Goal: Information Seeking & Learning: Learn about a topic

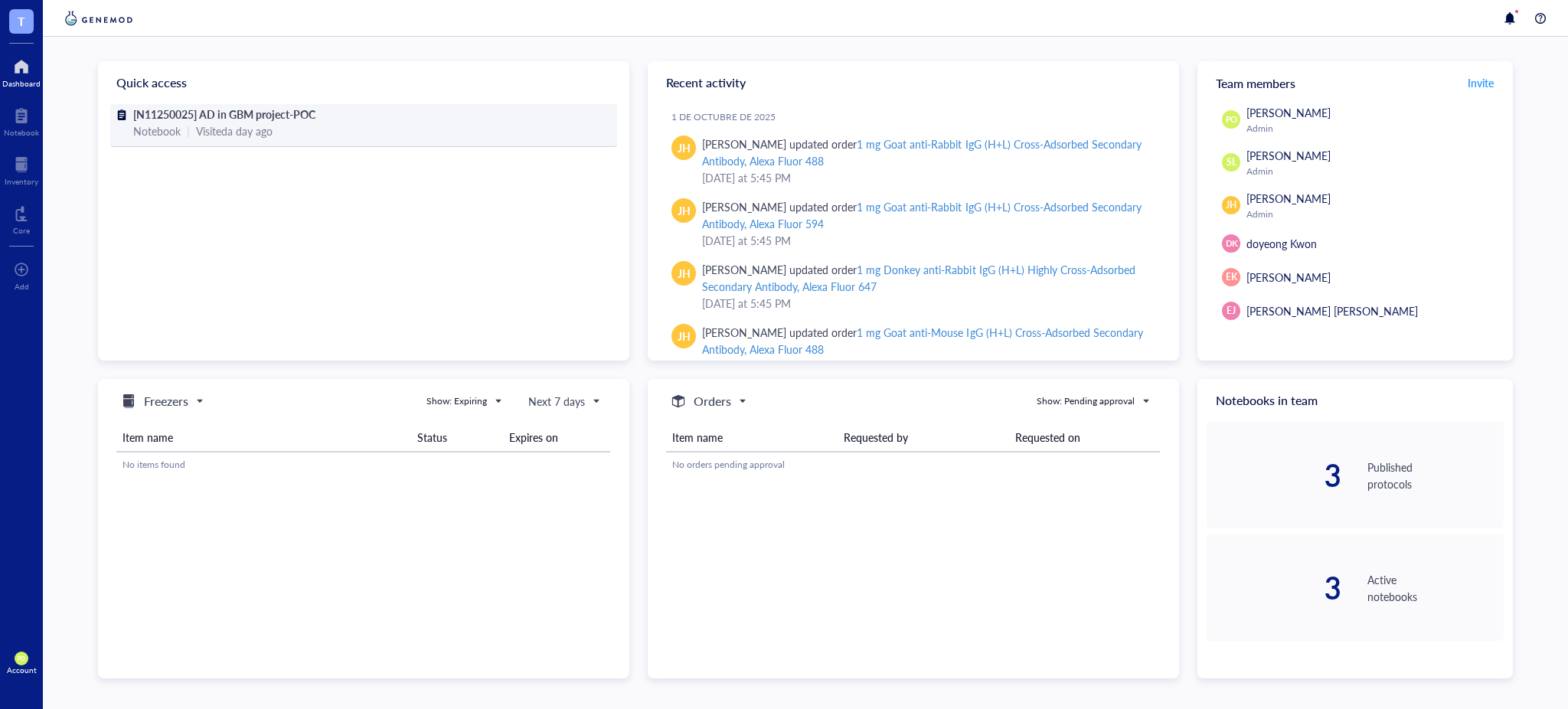
click at [368, 134] on div "Notebook | Visited a day ago" at bounding box center [364, 131] width 461 height 17
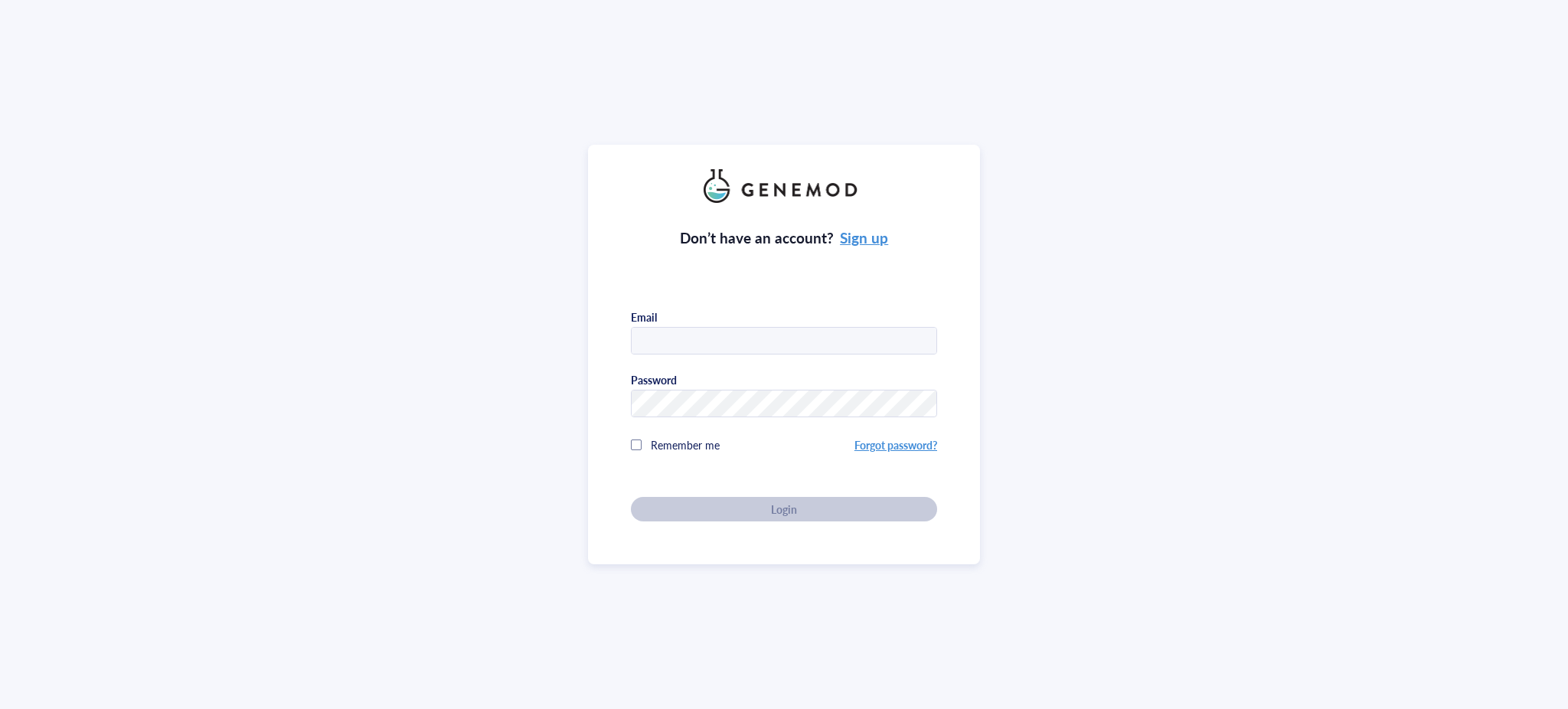
type input "[PERSON_NAME][EMAIL_ADDRESS][PERSON_NAME][DOMAIN_NAME]"
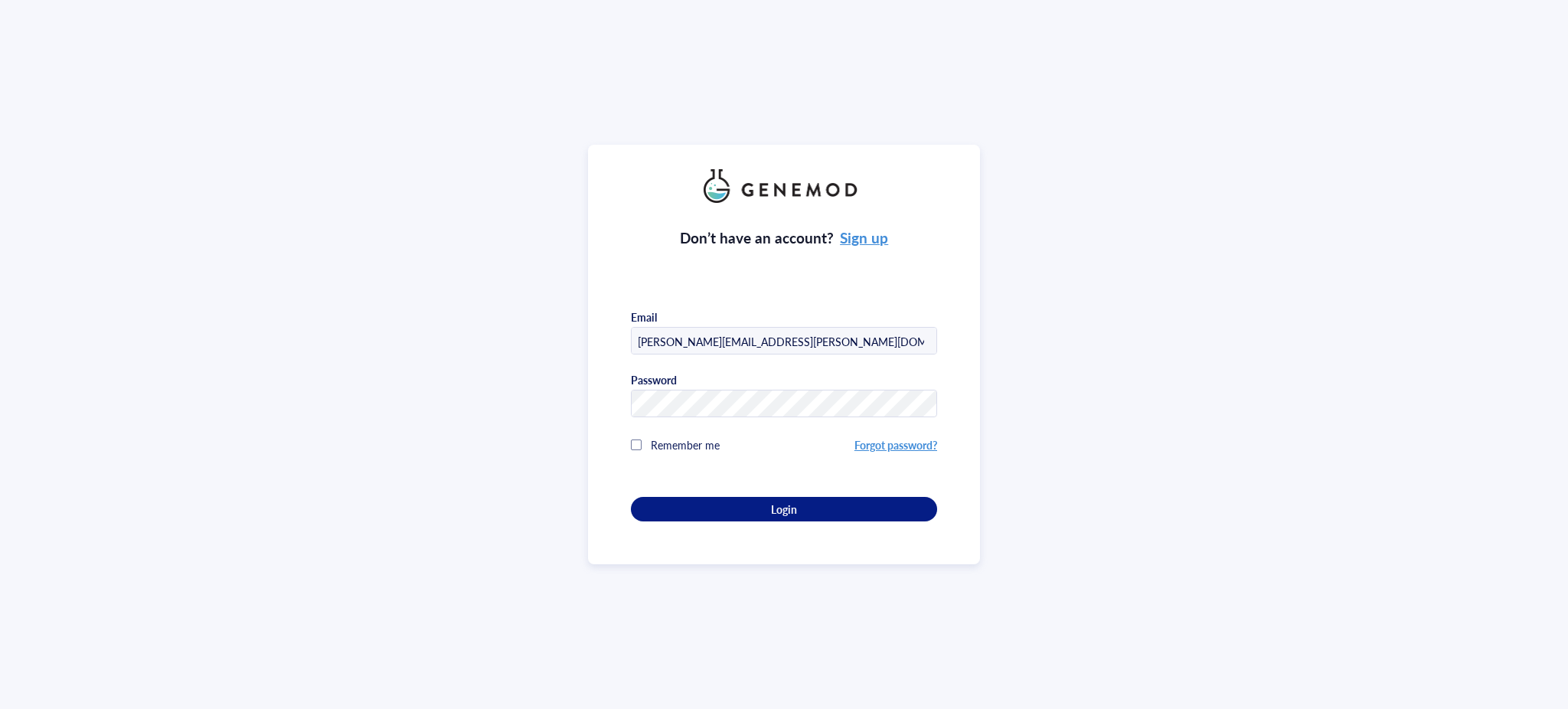
click at [1190, 329] on div "Don’t have an account? Sign up Email [PERSON_NAME][EMAIL_ADDRESS][PERSON_NAME][…" at bounding box center [784, 354] width 1568 height 709
click at [814, 507] on div "Login" at bounding box center [784, 509] width 257 height 14
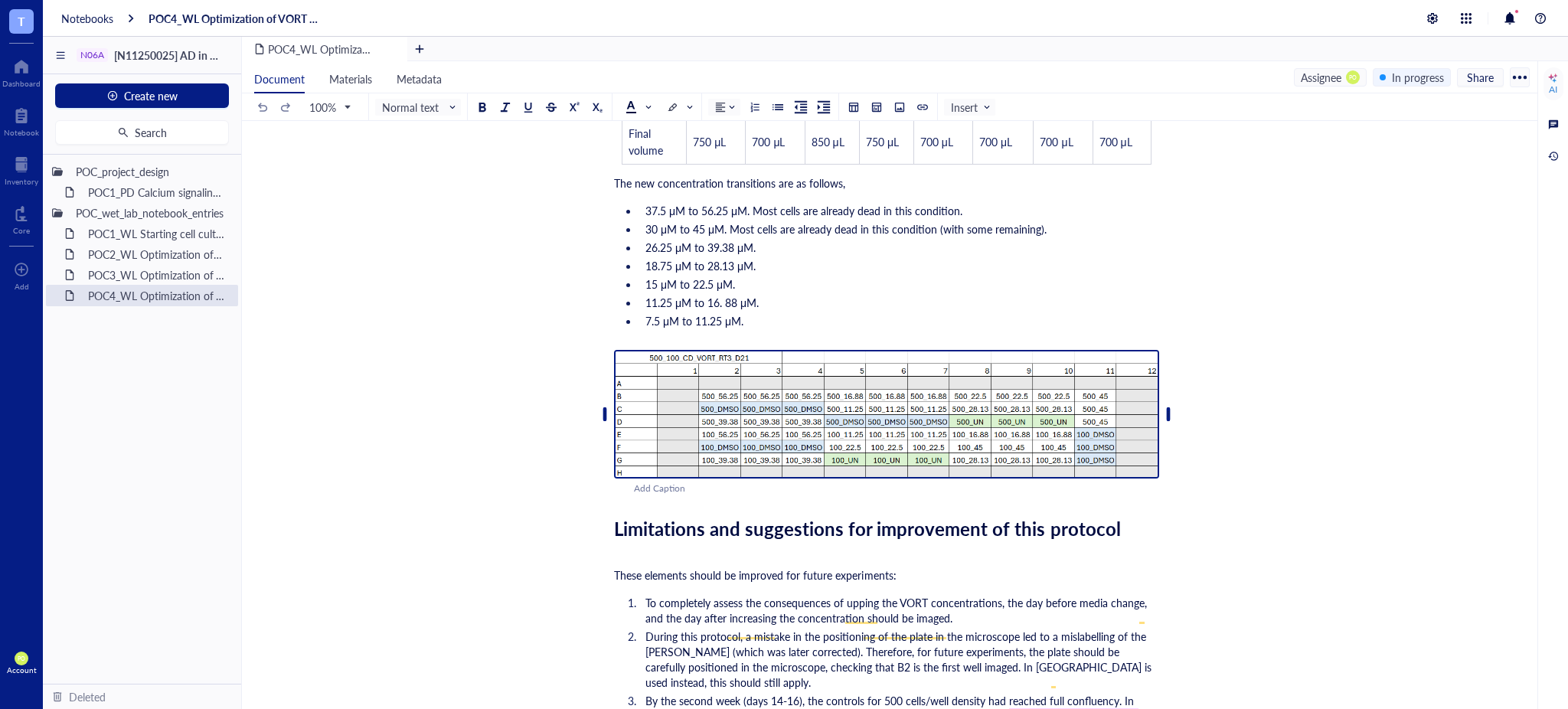
scroll to position [6008, 0]
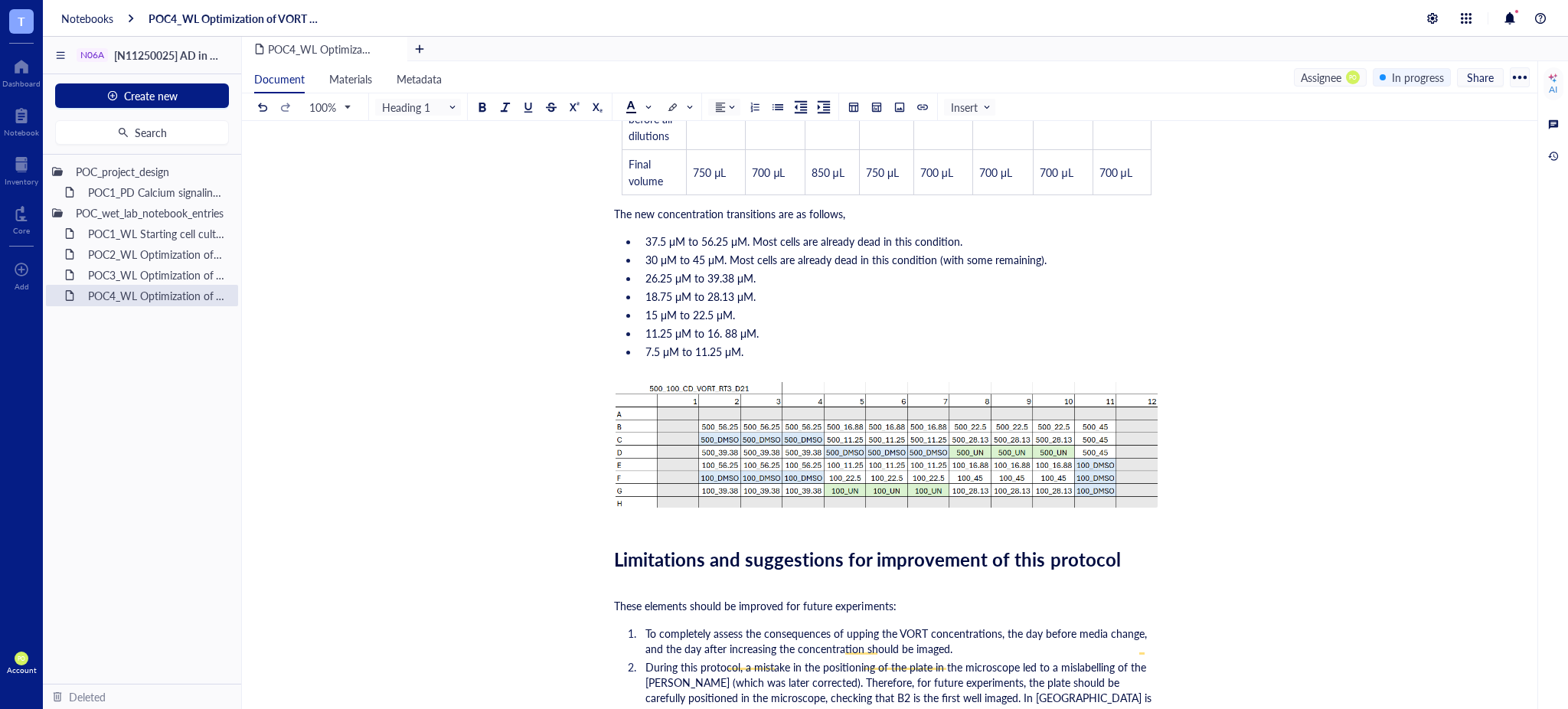
click at [616, 572] on span "Limitations and suggestions for improvement of this protocol" at bounding box center [867, 559] width 507 height 26
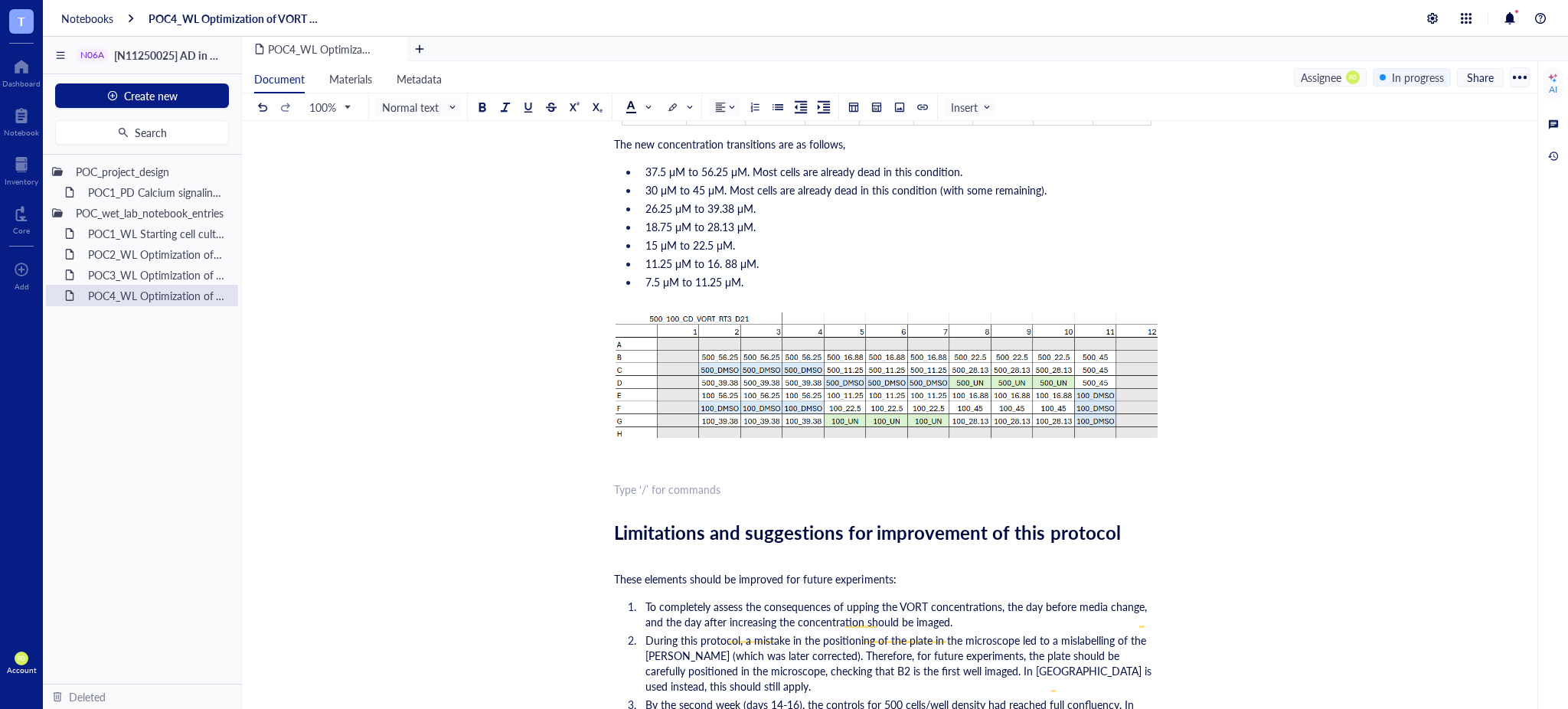
scroll to position [6076, 0]
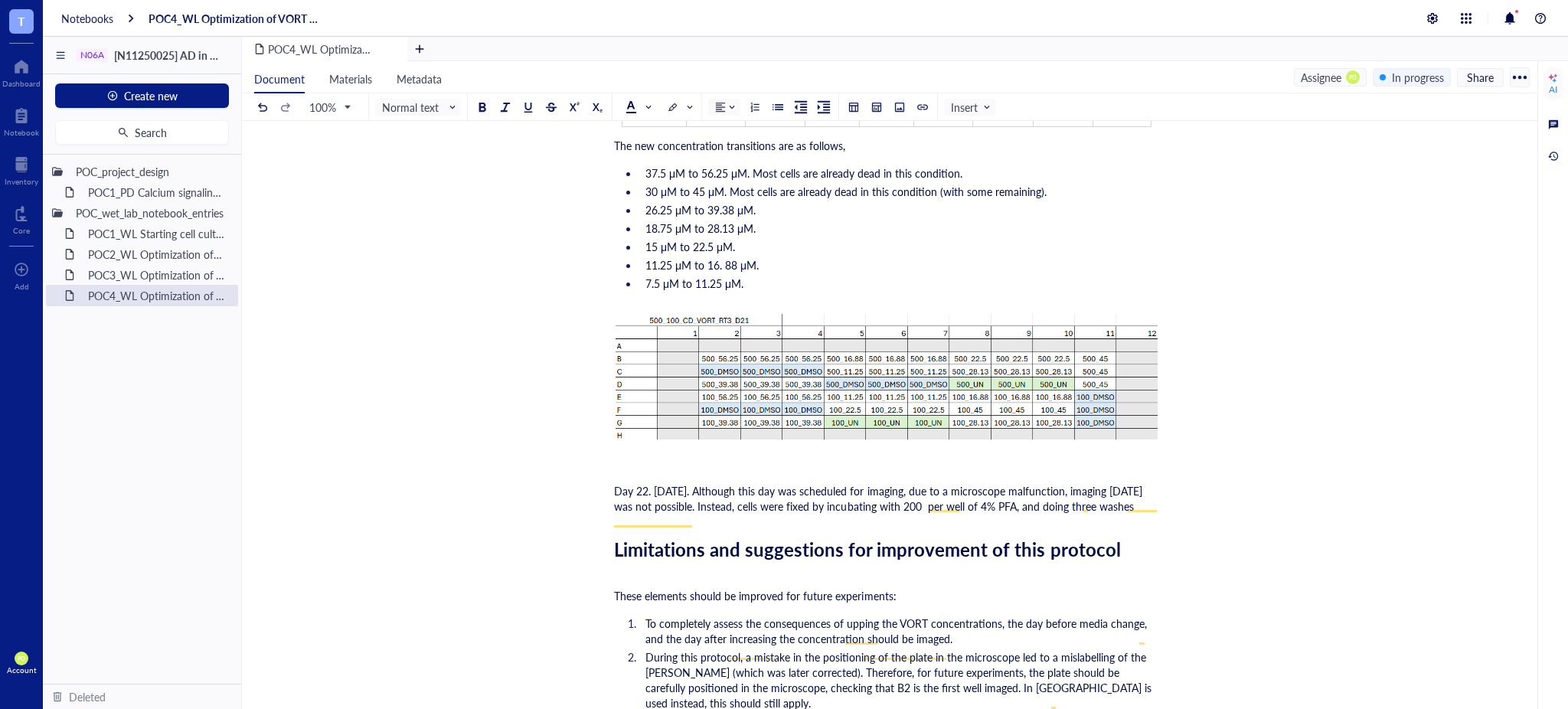
drag, startPoint x: 1115, startPoint y: 316, endPoint x: 1144, endPoint y: 521, distance: 207.0
click at [1144, 513] on div "Day 22. [DATE]. Although this day was scheduled for imaging, due to a microscop…" at bounding box center [886, 499] width 545 height 31
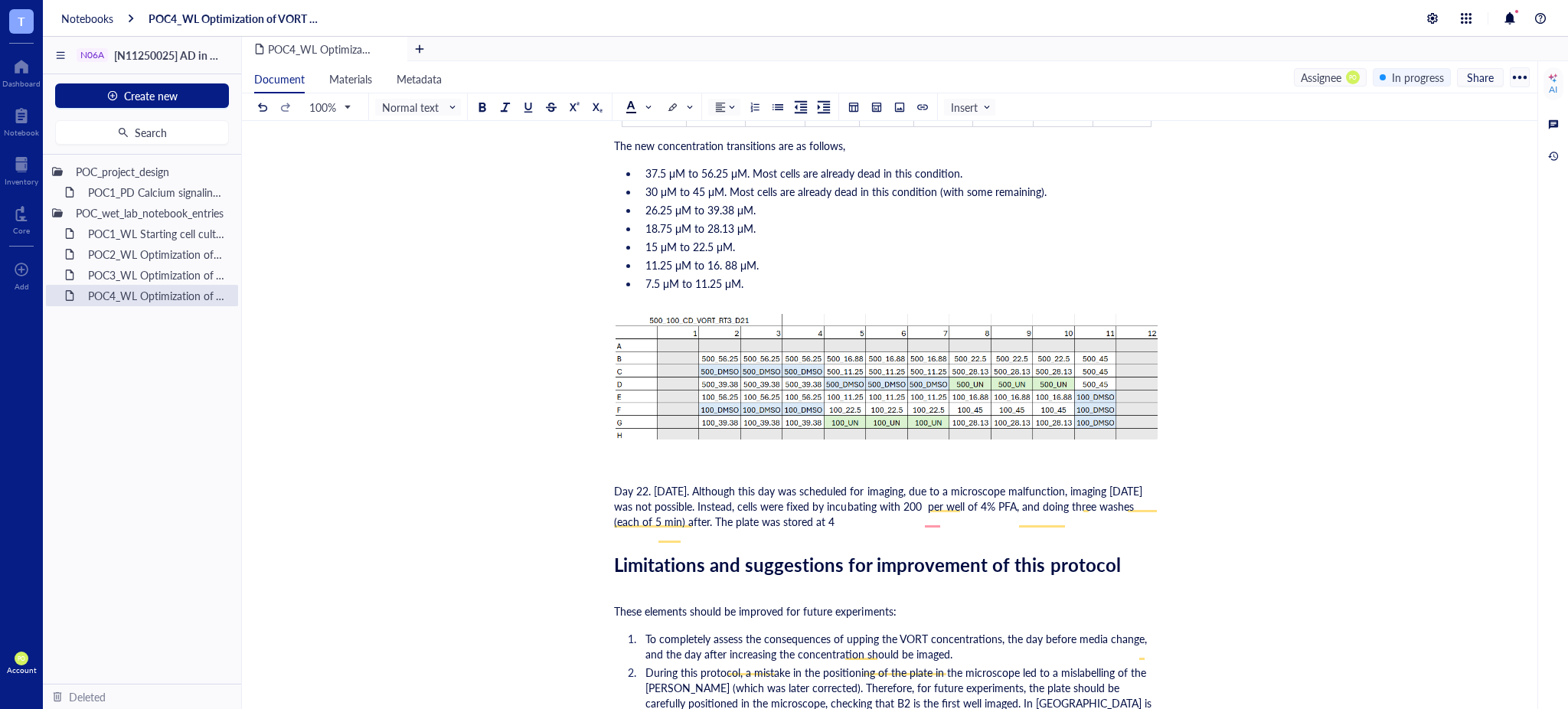
click at [885, 529] on div "Day 22. [DATE]. Although this day was scheduled for imaging, due to a microscop…" at bounding box center [886, 506] width 545 height 46
click at [939, 529] on div "Day 22. [DATE]. Although this day was scheduled for imaging, due to a microscop…" at bounding box center [886, 506] width 545 height 46
click at [770, 465] on div at bounding box center [775, 466] width 11 height 11
click at [929, 529] on div "Day 22 . [DATE]. Although this day was scheduled for imaging, due to a microsco…" at bounding box center [886, 506] width 545 height 46
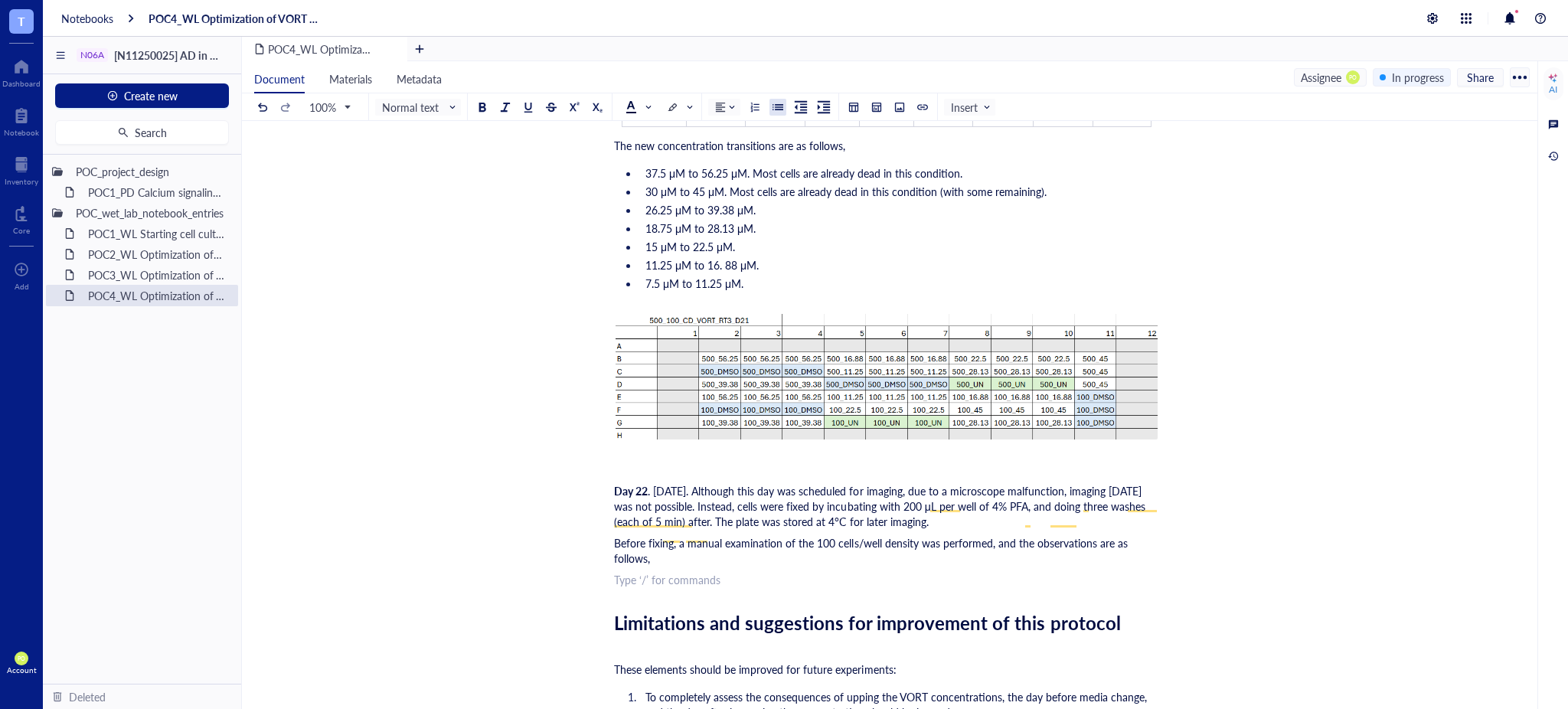
click at [784, 107] on div at bounding box center [778, 107] width 11 height 11
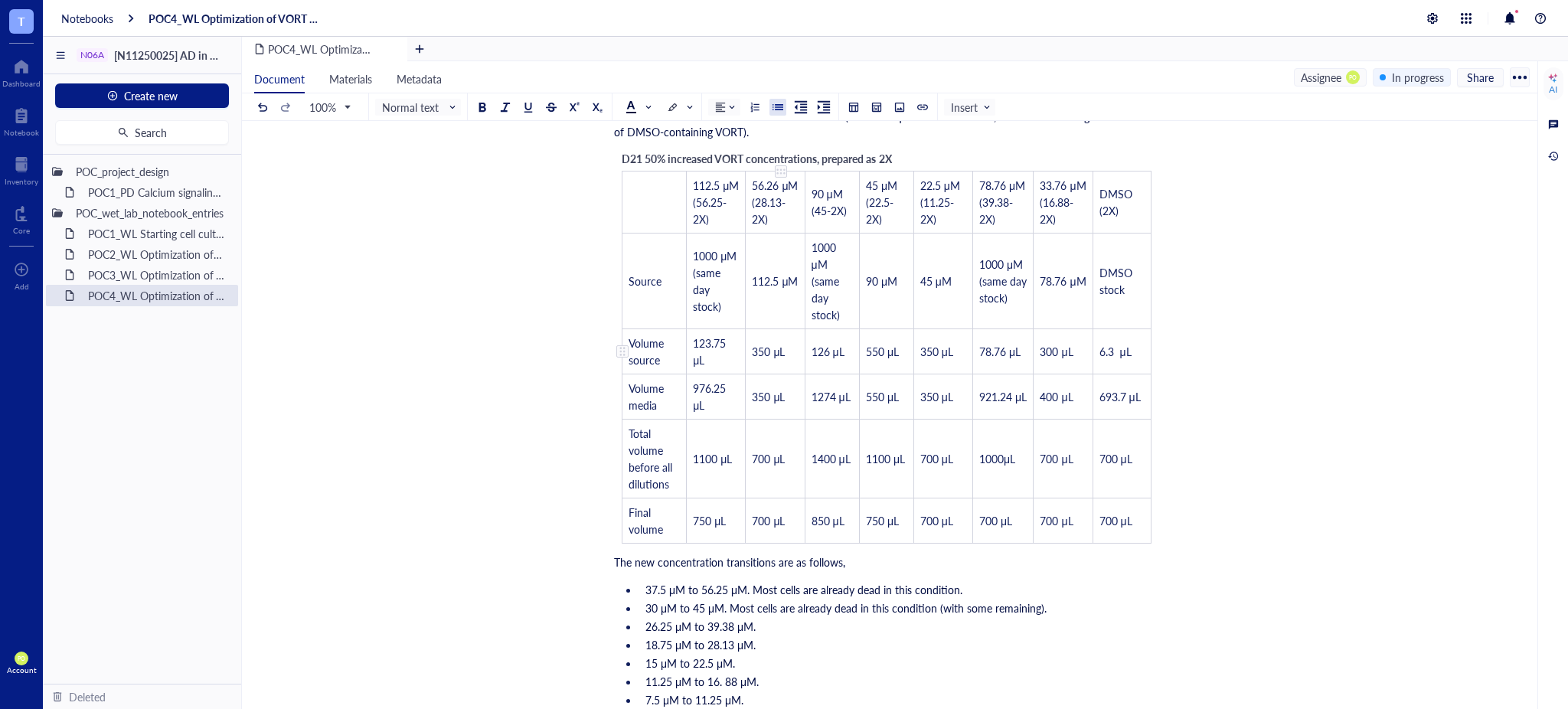
scroll to position [5489, 0]
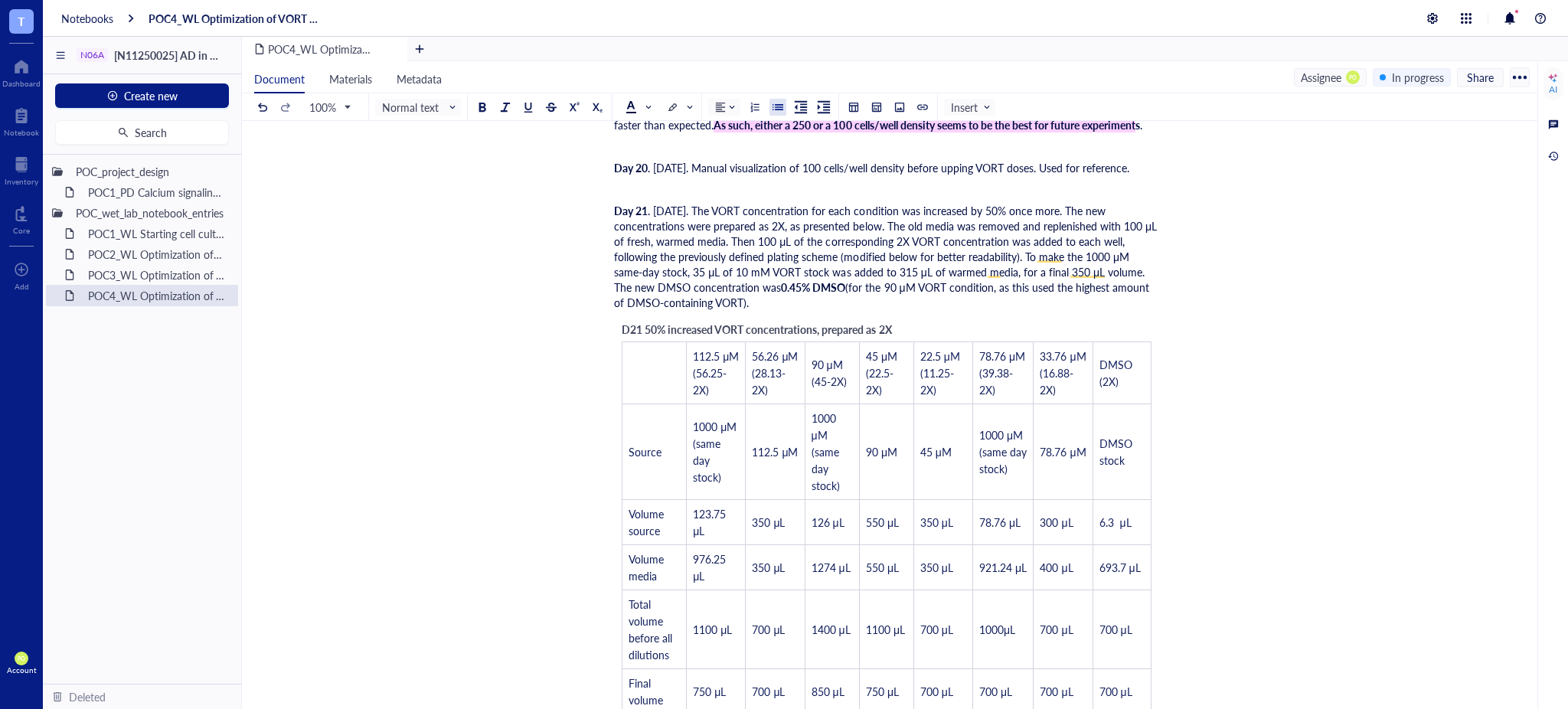
click at [1130, 160] on span ". [DATE]. Manual visualization of 100 cells/well density before upping VORT dos…" at bounding box center [889, 168] width 482 height 15
click at [1156, 163] on div "Day 20 . [DATE]. Manual visualization of 100 cells/well density before upping V…" at bounding box center [886, 168] width 545 height 15
click at [1130, 167] on span ". [DATE]. Manual visualization of 100 cells/well density before upping VORT dos…" at bounding box center [889, 168] width 482 height 15
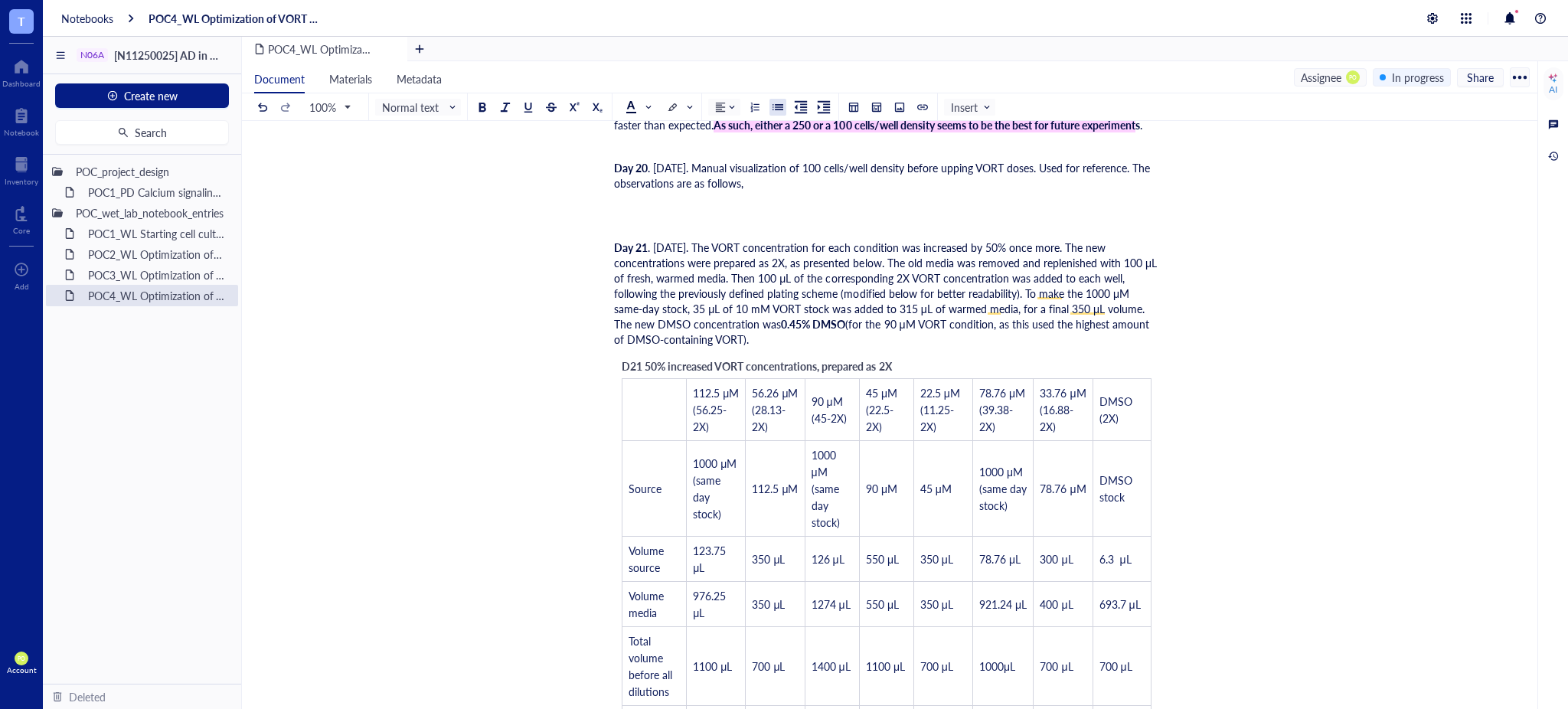
click at [779, 108] on div at bounding box center [778, 107] width 11 height 11
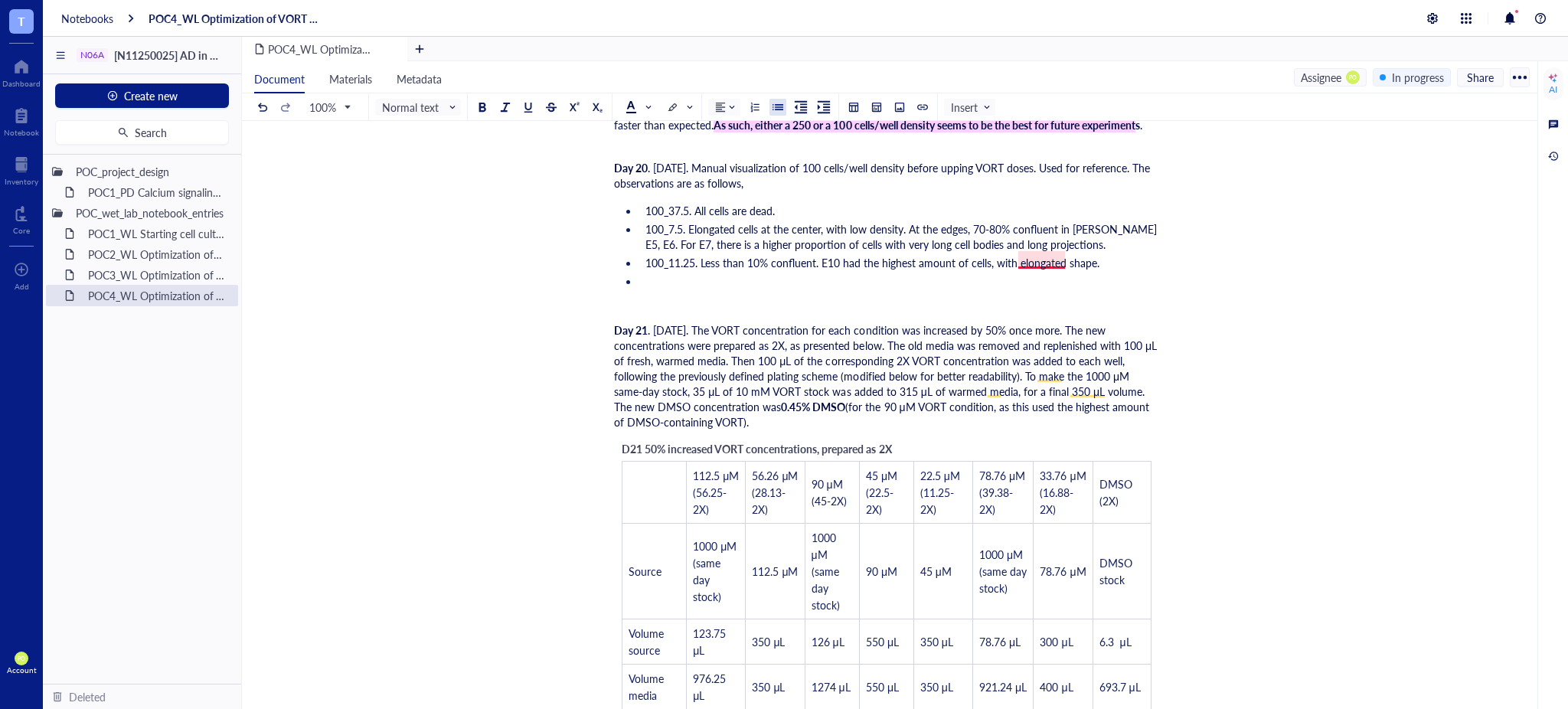
click at [1048, 255] on span "100_11.25. Less than 10% confluent. E10 had the highest amount of cells, with e…" at bounding box center [873, 262] width 454 height 15
click at [643, 277] on li "To enrich screen reader interactions, please activate Accessibility in Grammarl…" at bounding box center [899, 281] width 520 height 15
click at [1025, 273] on li "DMSO (E11, F11, G11). Cells had reached full confluency, with overcrowding." at bounding box center [899, 281] width 520 height 15
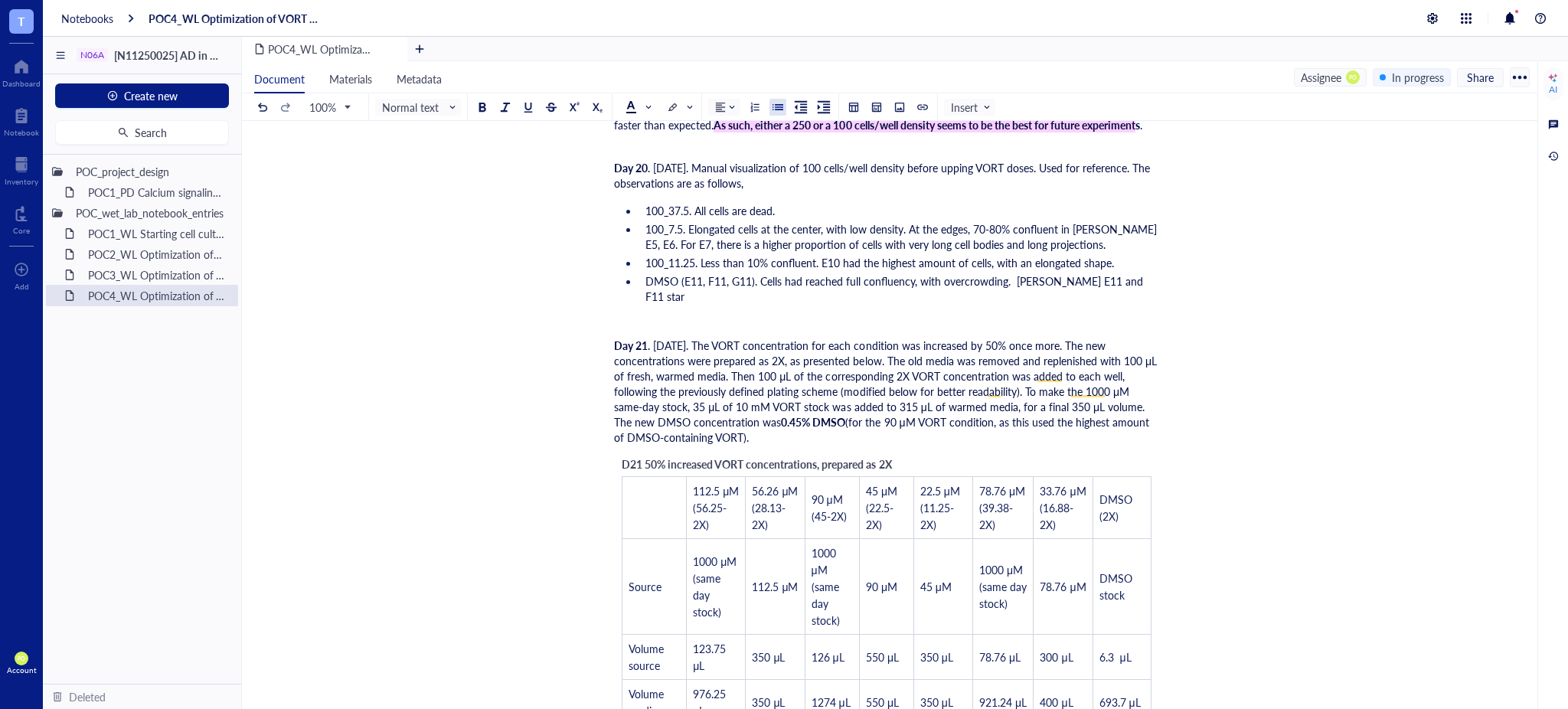
click at [1018, 275] on span "DMSO (E11, F11, G11). Cells had reached full confluency, with overcrowding. [PE…" at bounding box center [896, 289] width 500 height 31
drag, startPoint x: 824, startPoint y: 298, endPoint x: 721, endPoint y: 292, distance: 103.2
click at [721, 292] on li "DMSO (E11, F11, G11). Cells had reached full confluency, with overcrowding. The…" at bounding box center [899, 289] width 520 height 31
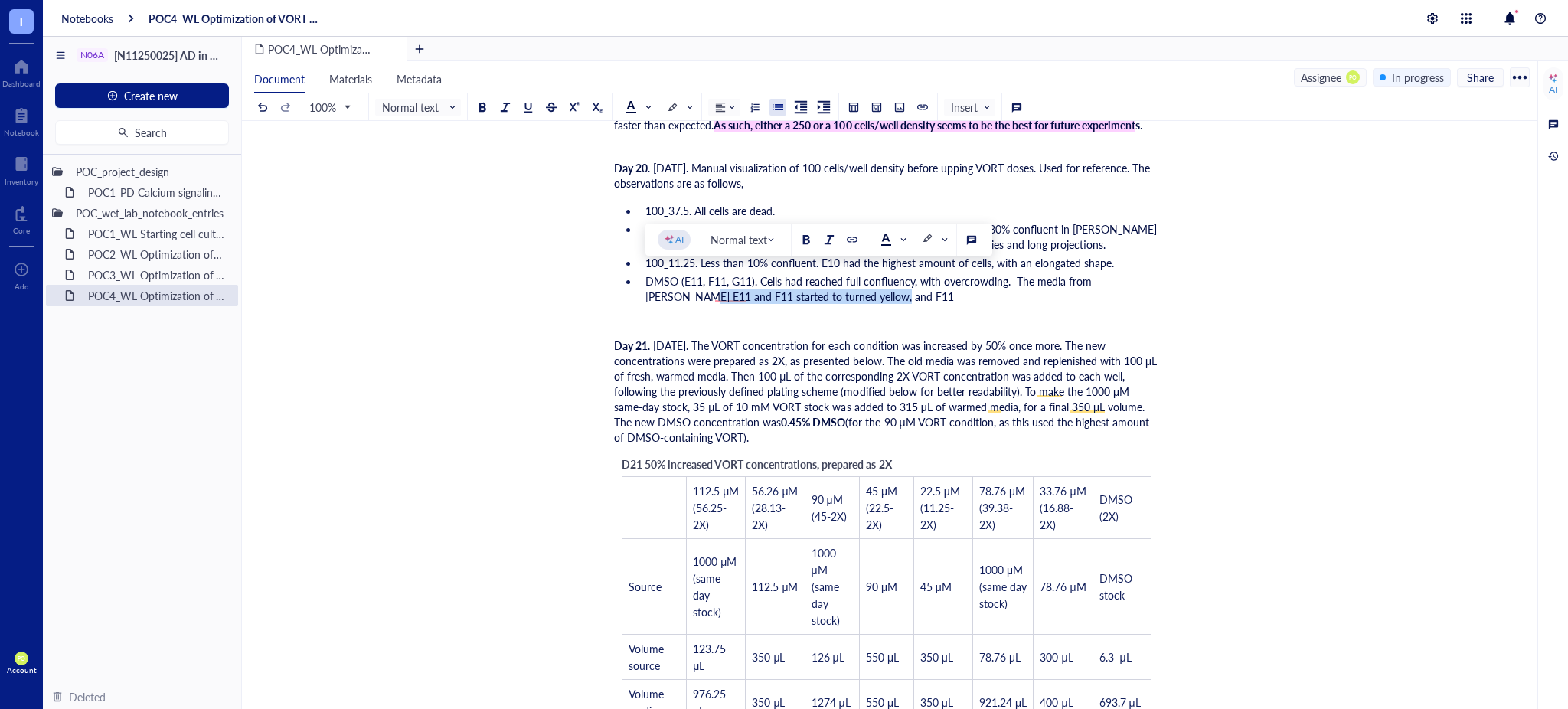
drag, startPoint x: 1141, startPoint y: 275, endPoint x: 1154, endPoint y: 295, distance: 23.9
click at [1154, 295] on li "DMSO (E11, F11, G11). Cells had reached full confluency, with overcrowding. The…" at bounding box center [899, 289] width 520 height 31
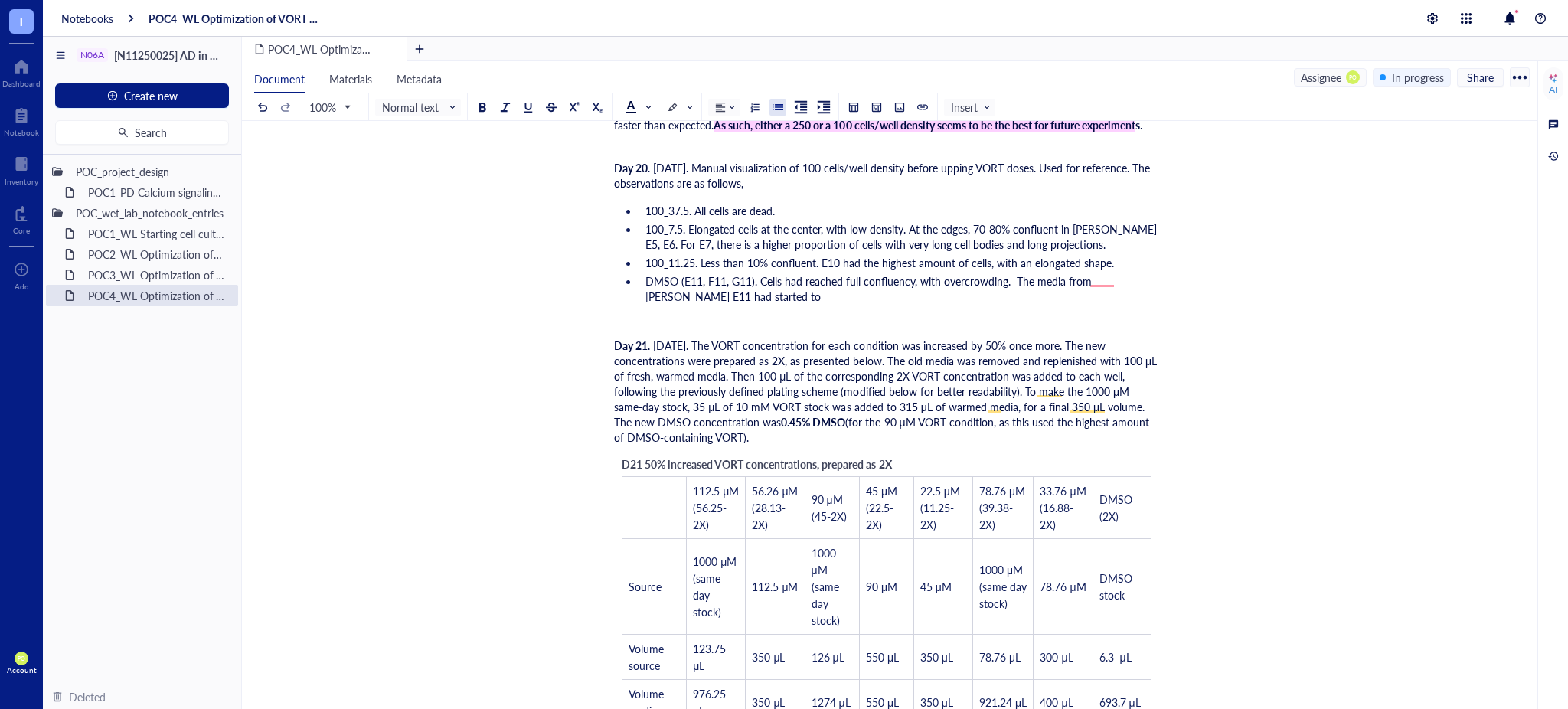
click at [1006, 274] on span "DMSO (E11, F11, G11). Cells had reached full confluency, with overcrowding. The…" at bounding box center [870, 289] width 450 height 31
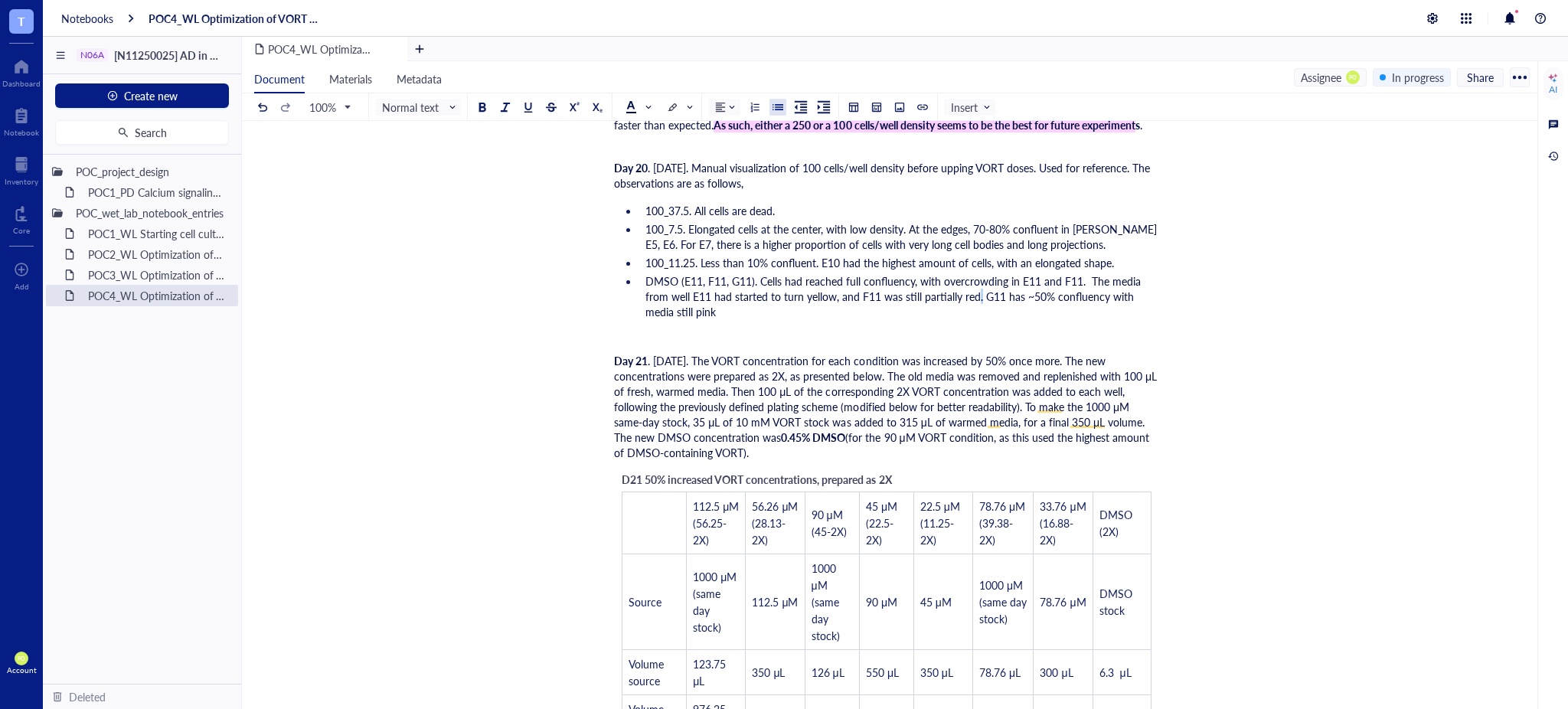
drag, startPoint x: 978, startPoint y: 287, endPoint x: 981, endPoint y: 316, distance: 29.2
click at [976, 289] on span "DMSO (E11, F11, G11). Cells had reached full confluency, with overcrowding in E…" at bounding box center [894, 296] width 498 height 46
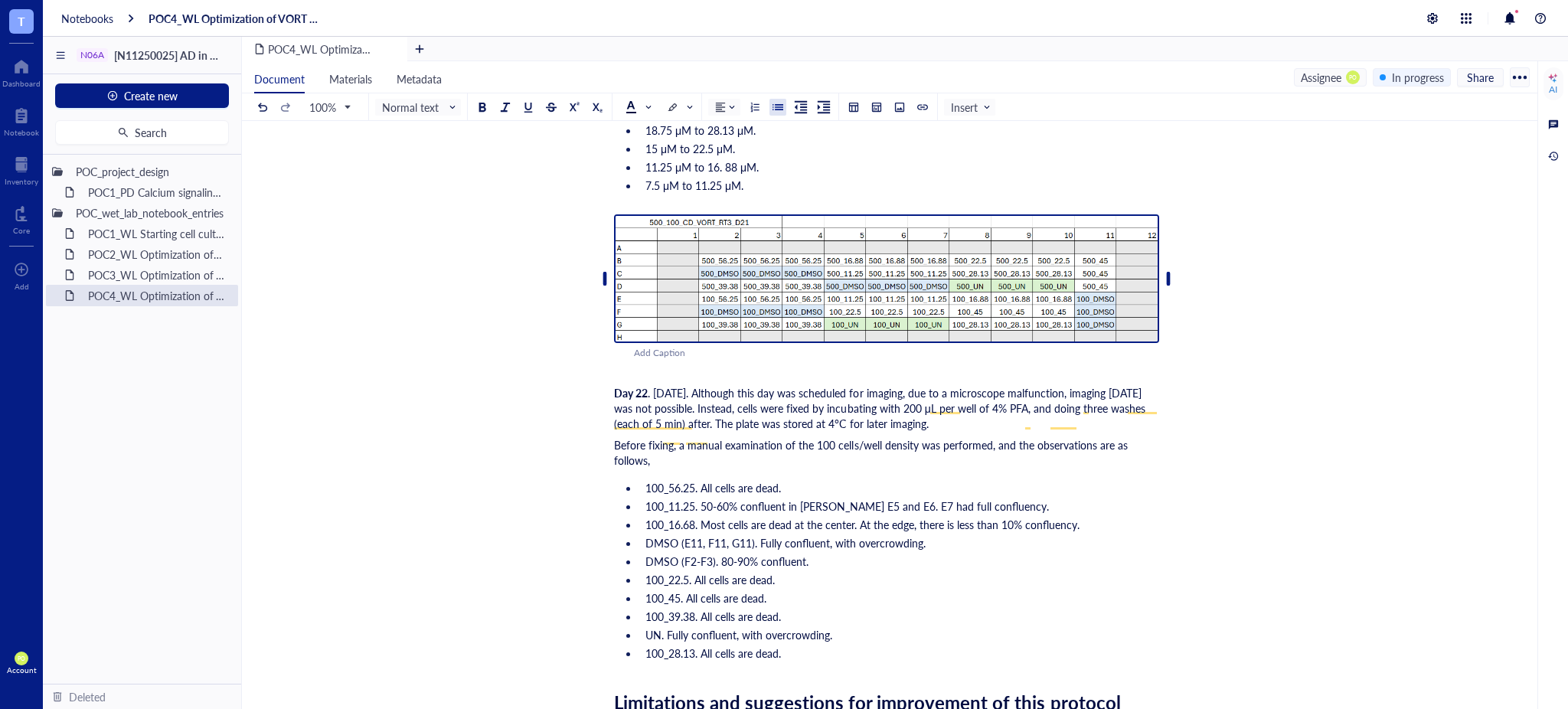
scroll to position [6340, 0]
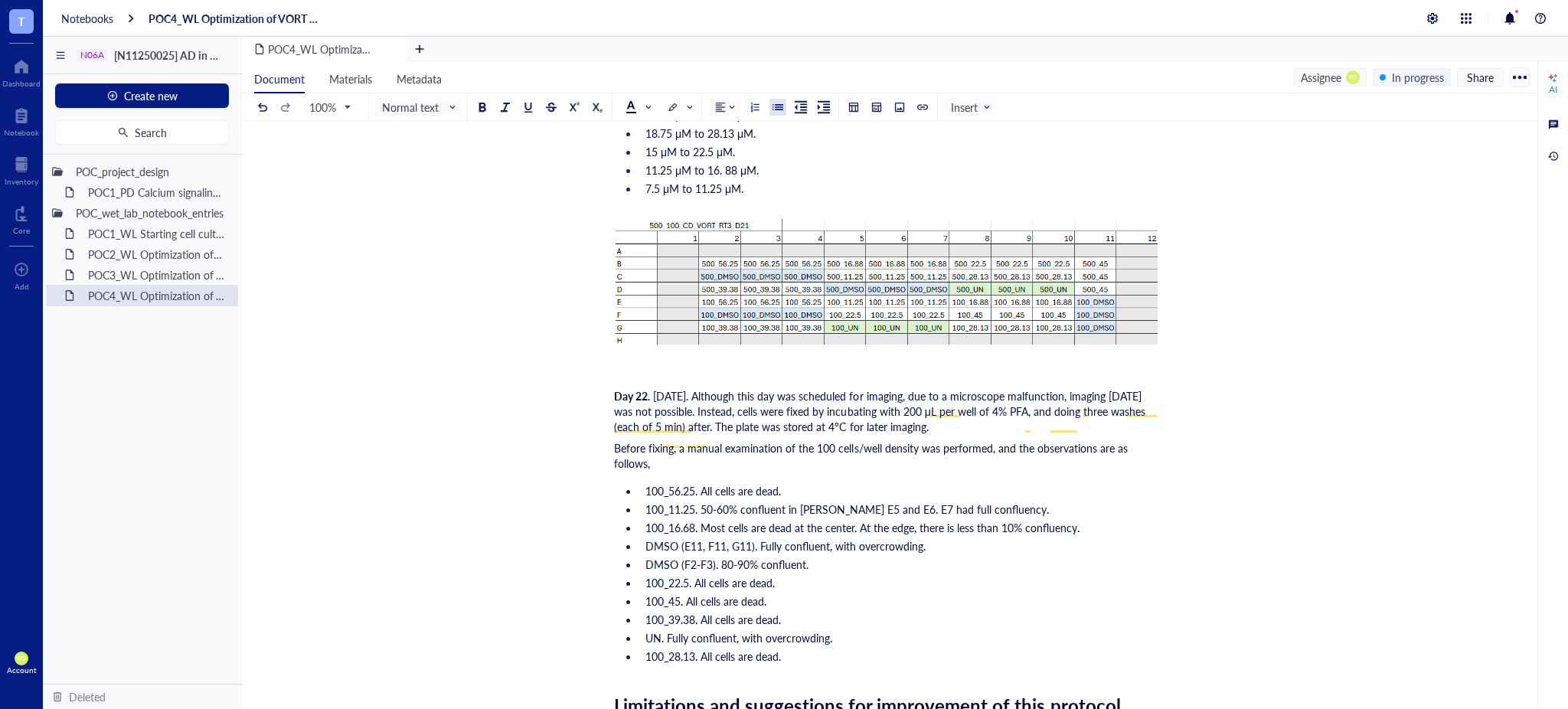
drag, startPoint x: 640, startPoint y: 561, endPoint x: 649, endPoint y: 570, distance: 12.7
click at [642, 553] on li "DMSO (E11, F11, G11). Fully confluent, with overcrowding." at bounding box center [899, 546] width 520 height 15
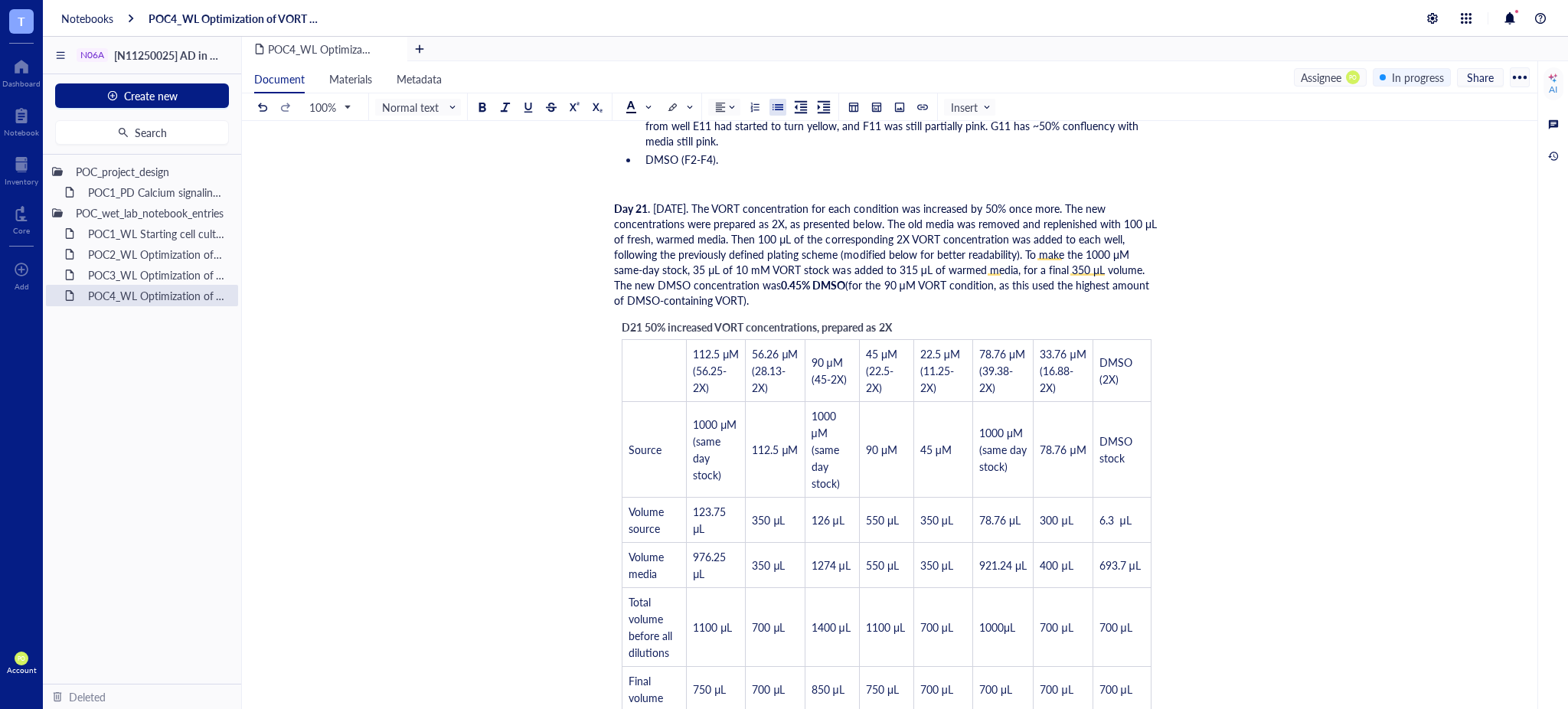
scroll to position [5149, 0]
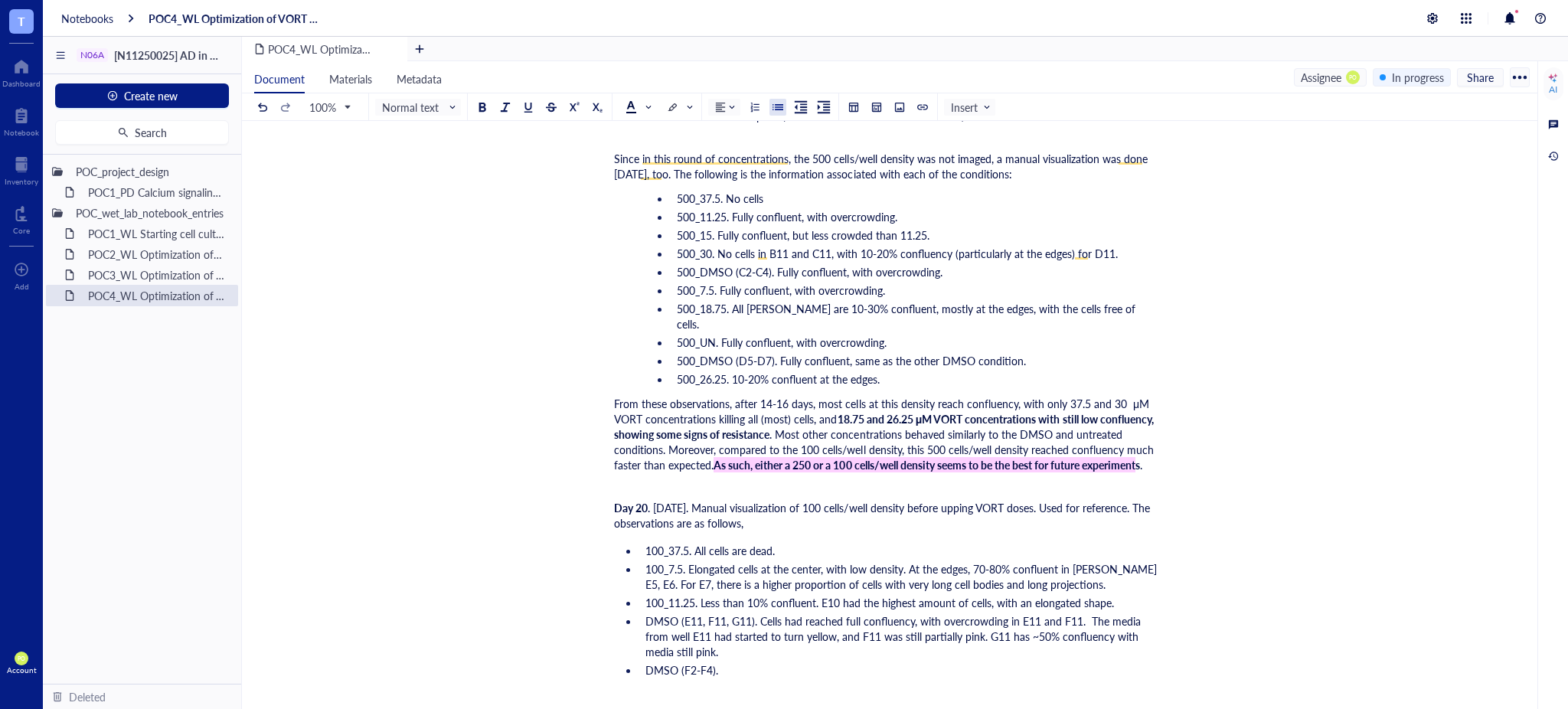
click at [645, 622] on span "DMSO (E11, F11, G11). Cells had reached full confluency, with overcrowding in E…" at bounding box center [894, 636] width 498 height 46
click at [646, 667] on span "DMSO (F2-F4)." at bounding box center [682, 670] width 73 height 15
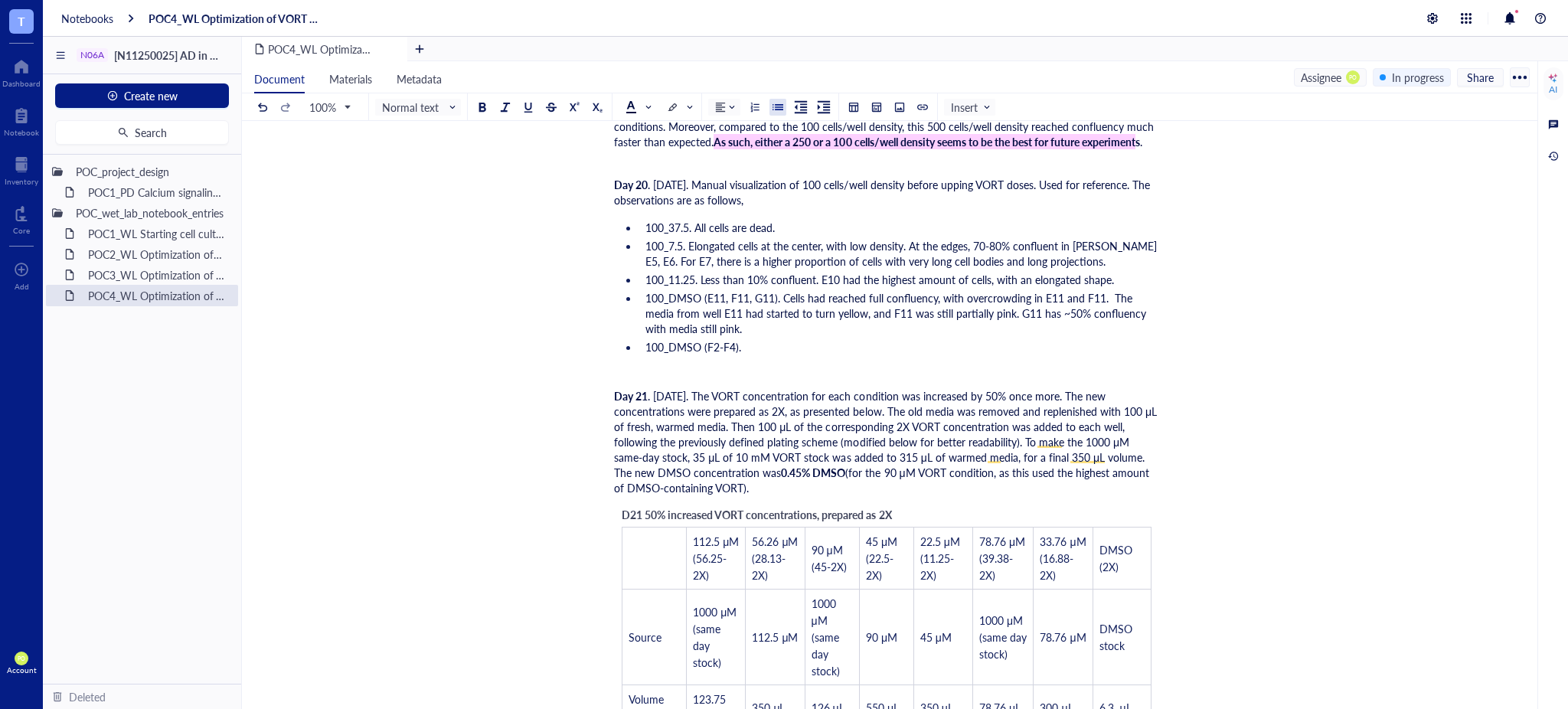
scroll to position [5489, 0]
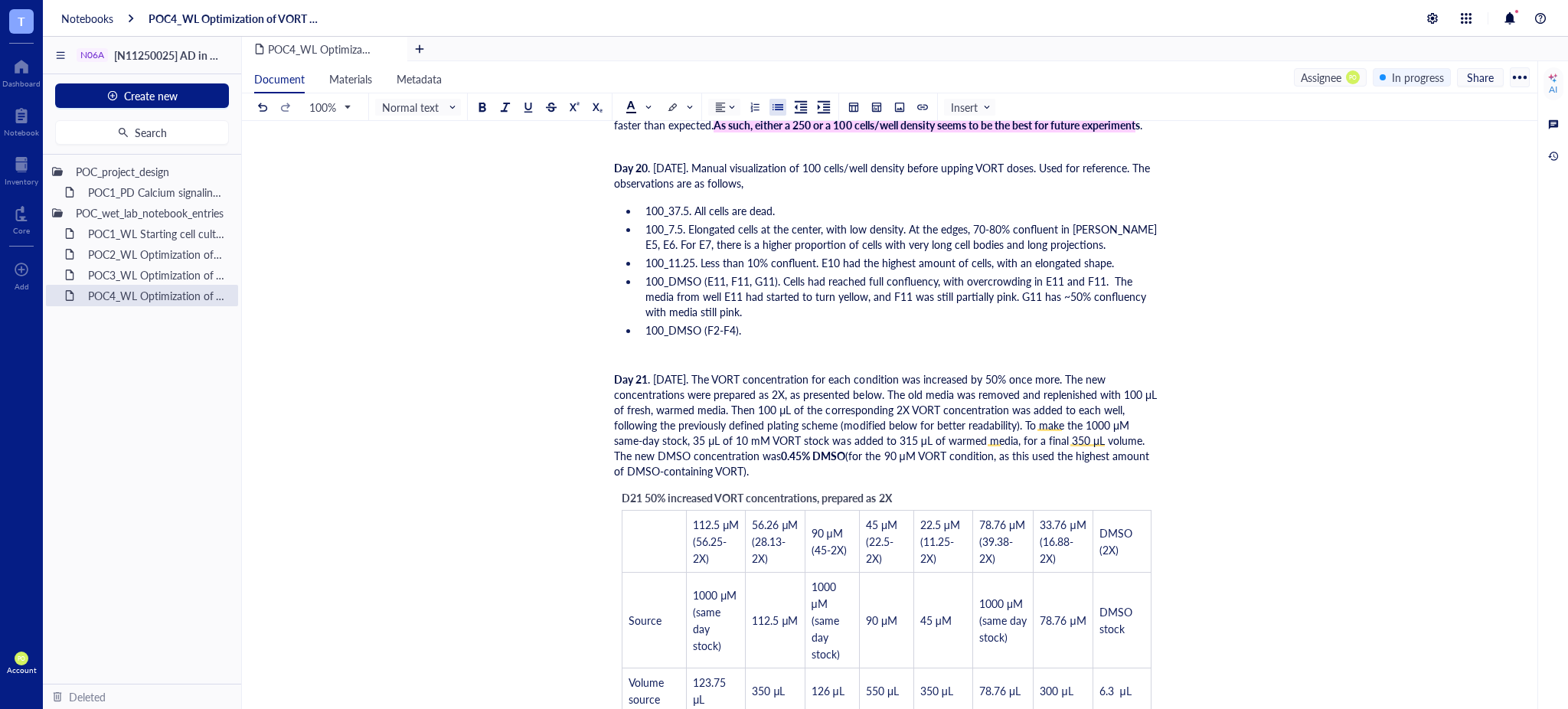
click at [769, 324] on li "100_DMSO (F2-F4)." at bounding box center [899, 330] width 520 height 15
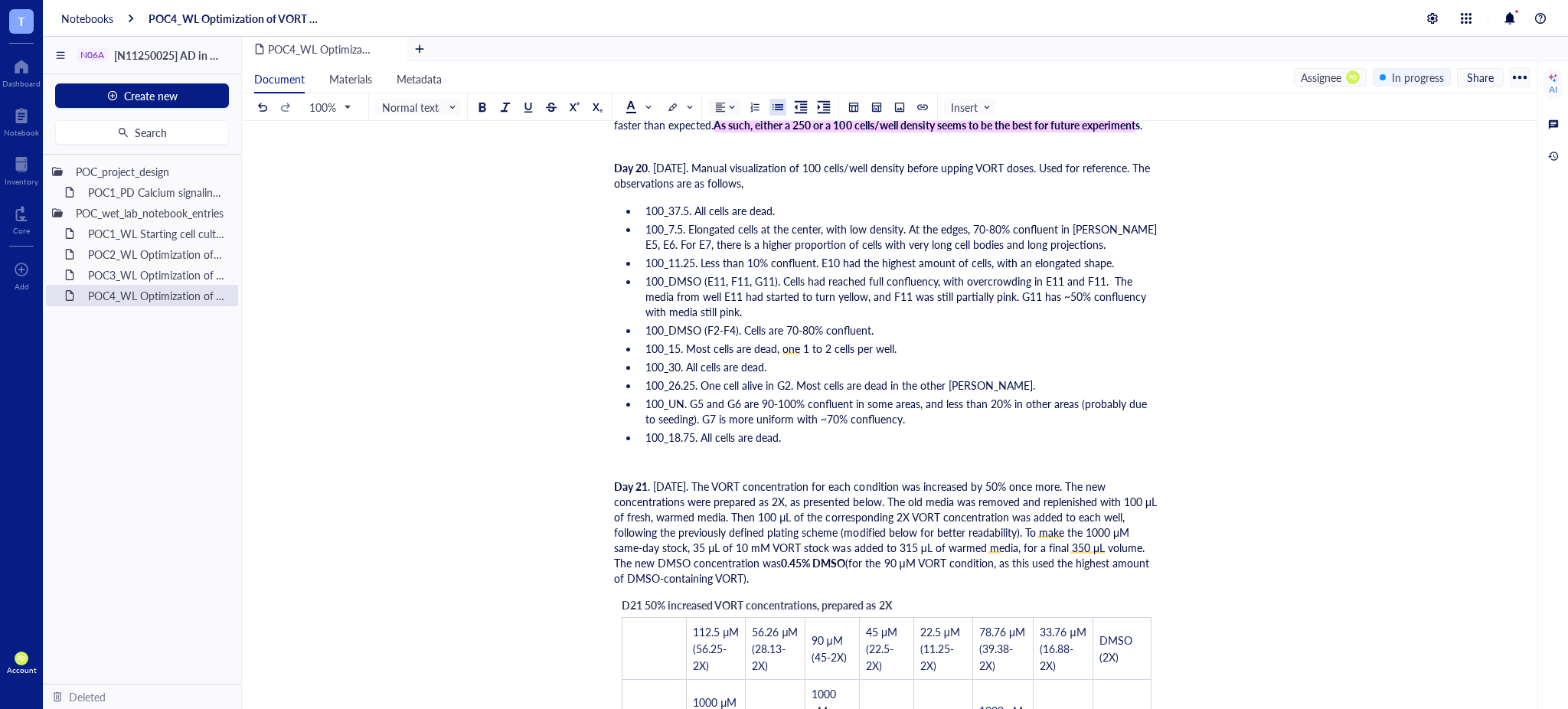
click at [870, 430] on li "100_18.75. All cells are dead." at bounding box center [899, 437] width 520 height 15
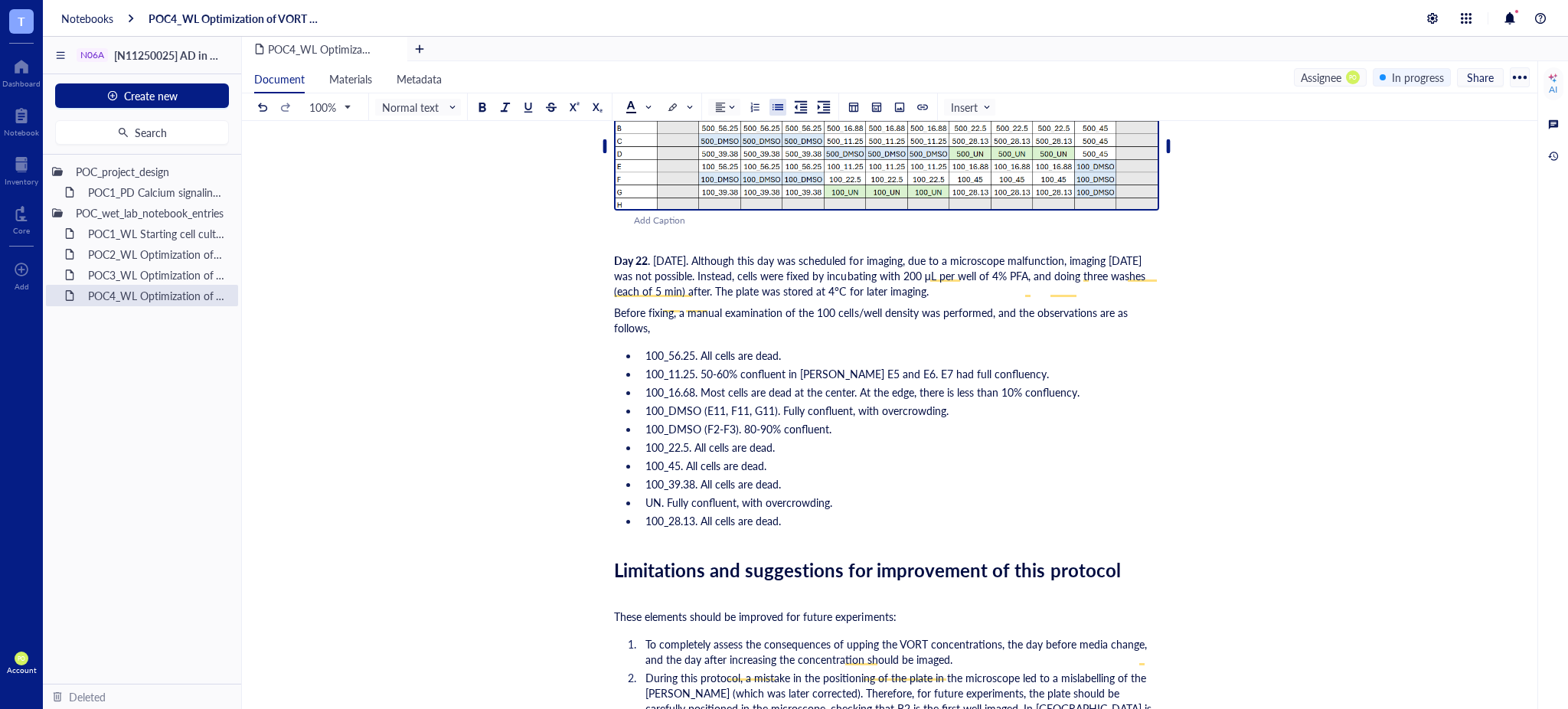
scroll to position [6593, 0]
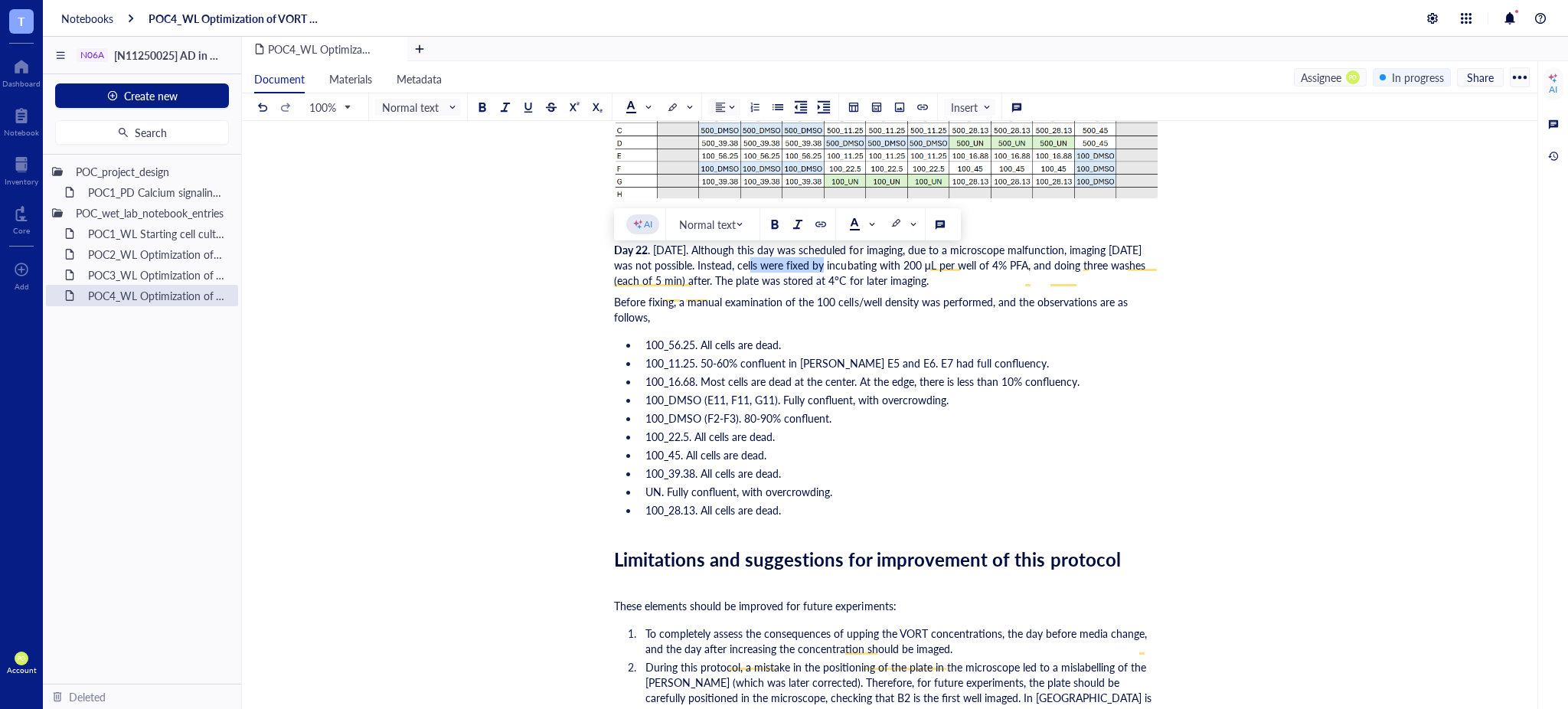
drag, startPoint x: 736, startPoint y: 279, endPoint x: 809, endPoint y: 273, distance: 73.2
click at [809, 273] on span ". [DATE]. Although this day was scheduled for imaging, due to a microscope malf…" at bounding box center [881, 265] width 534 height 46
click at [679, 104] on span at bounding box center [679, 107] width 25 height 15
click at [668, 151] on div at bounding box center [672, 156] width 11 height 11
click at [976, 318] on span "Before fixing, a manual examination of the 100 cells/well density was performed…" at bounding box center [872, 309] width 517 height 31
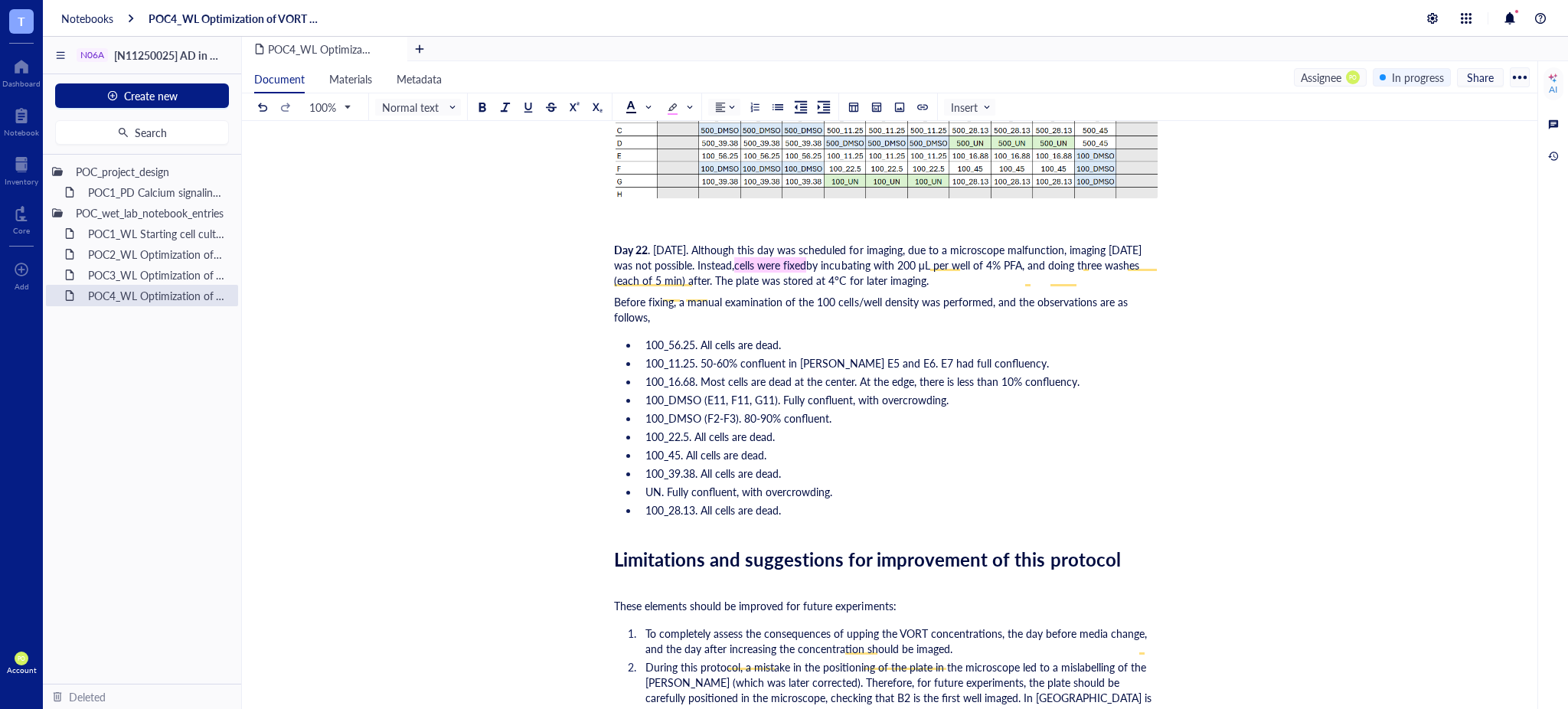
click at [984, 288] on div "Day 22 . [DATE]. Although this day was scheduled for imaging, due to a microsco…" at bounding box center [886, 265] width 545 height 46
click at [792, 513] on li "100_28.13. All cells are dead." at bounding box center [899, 509] width 520 height 15
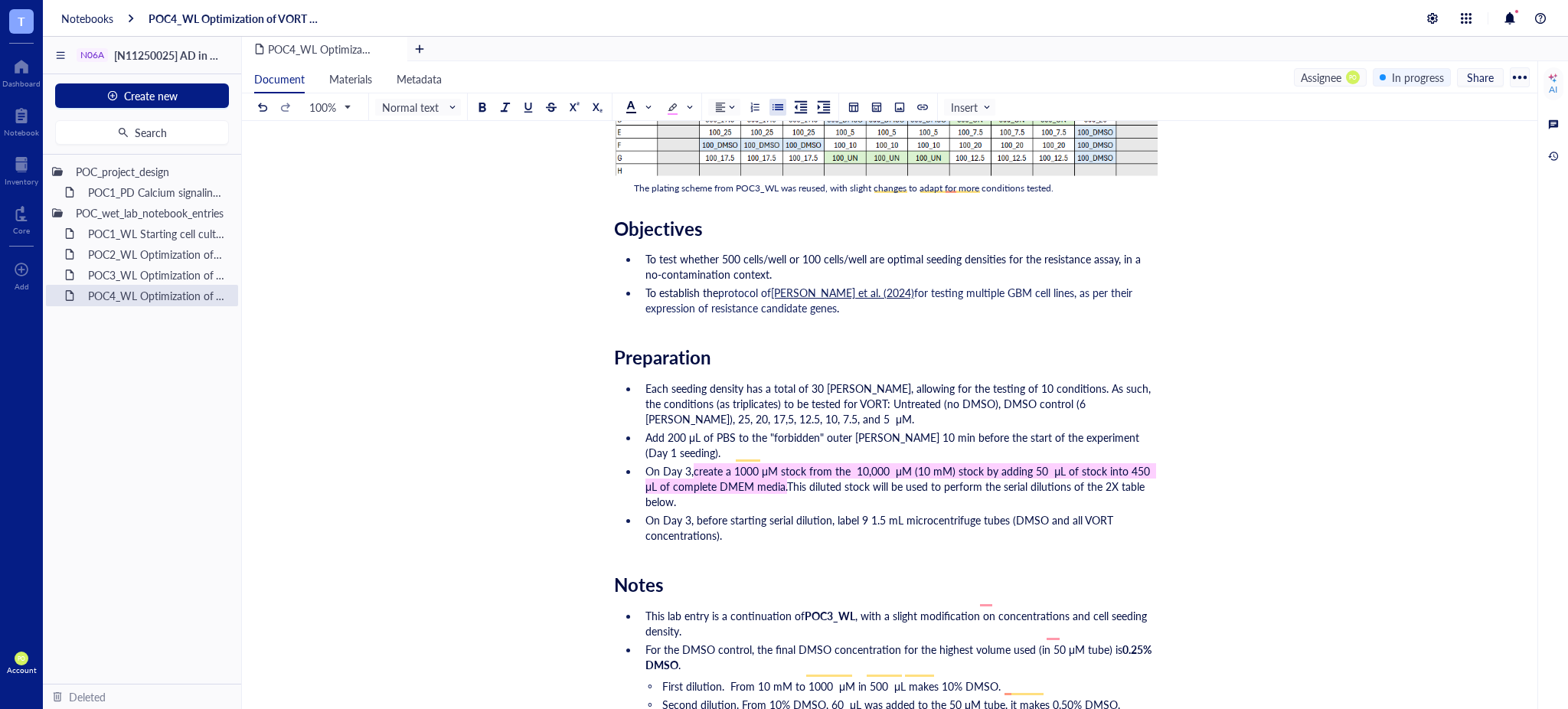
scroll to position [0, 0]
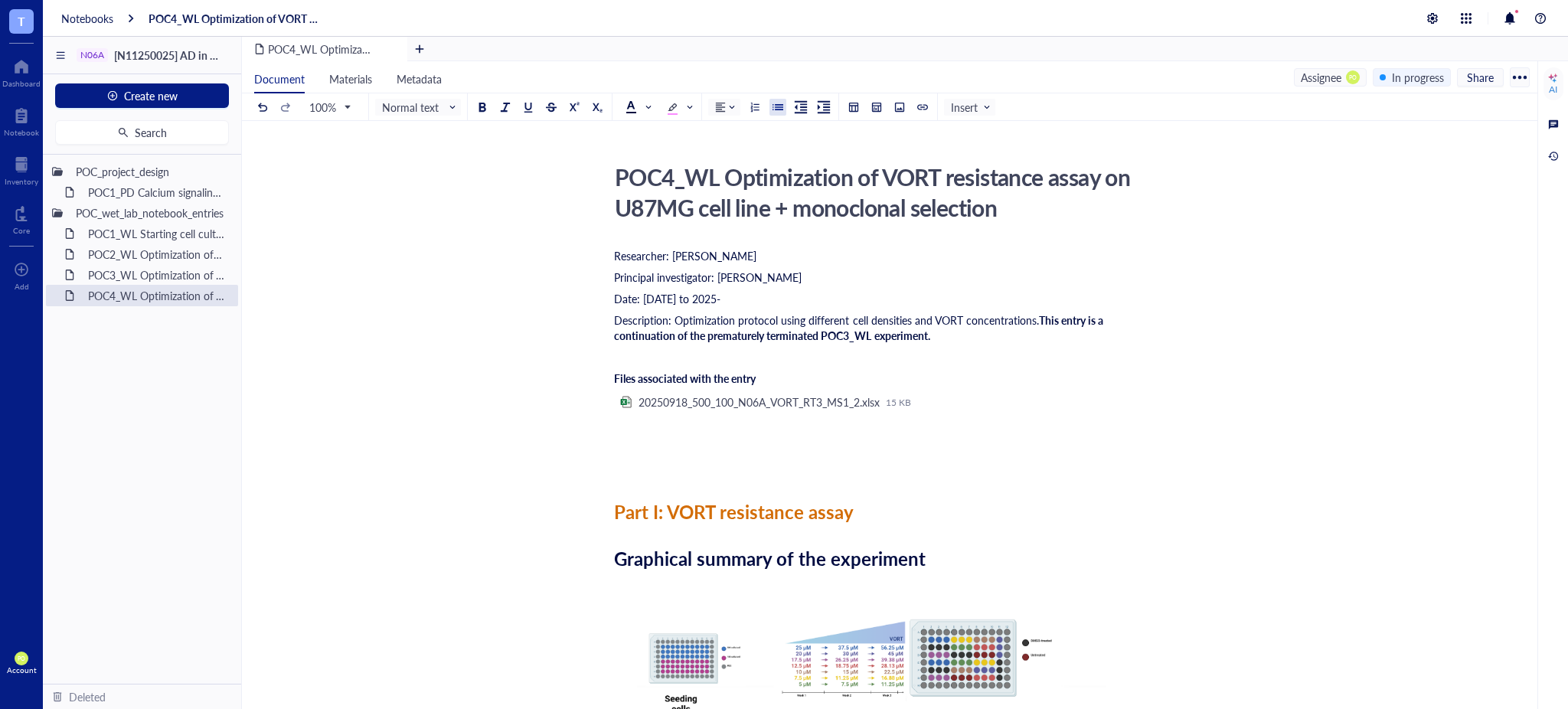
click at [797, 299] on div "Date: [DATE] to 2025-" at bounding box center [886, 298] width 545 height 15
drag, startPoint x: 945, startPoint y: 341, endPoint x: 946, endPoint y: 334, distance: 7.1
click at [946, 342] on div "Description: Optimization protocol using different cell densities and VORT conc…" at bounding box center [886, 328] width 545 height 31
click at [953, 340] on div "Description: Optimization protocol using different cell densities and VORT conc…" at bounding box center [886, 328] width 545 height 31
click at [819, 297] on div "Date: [DATE] to 2025 10-10" at bounding box center [886, 298] width 545 height 15
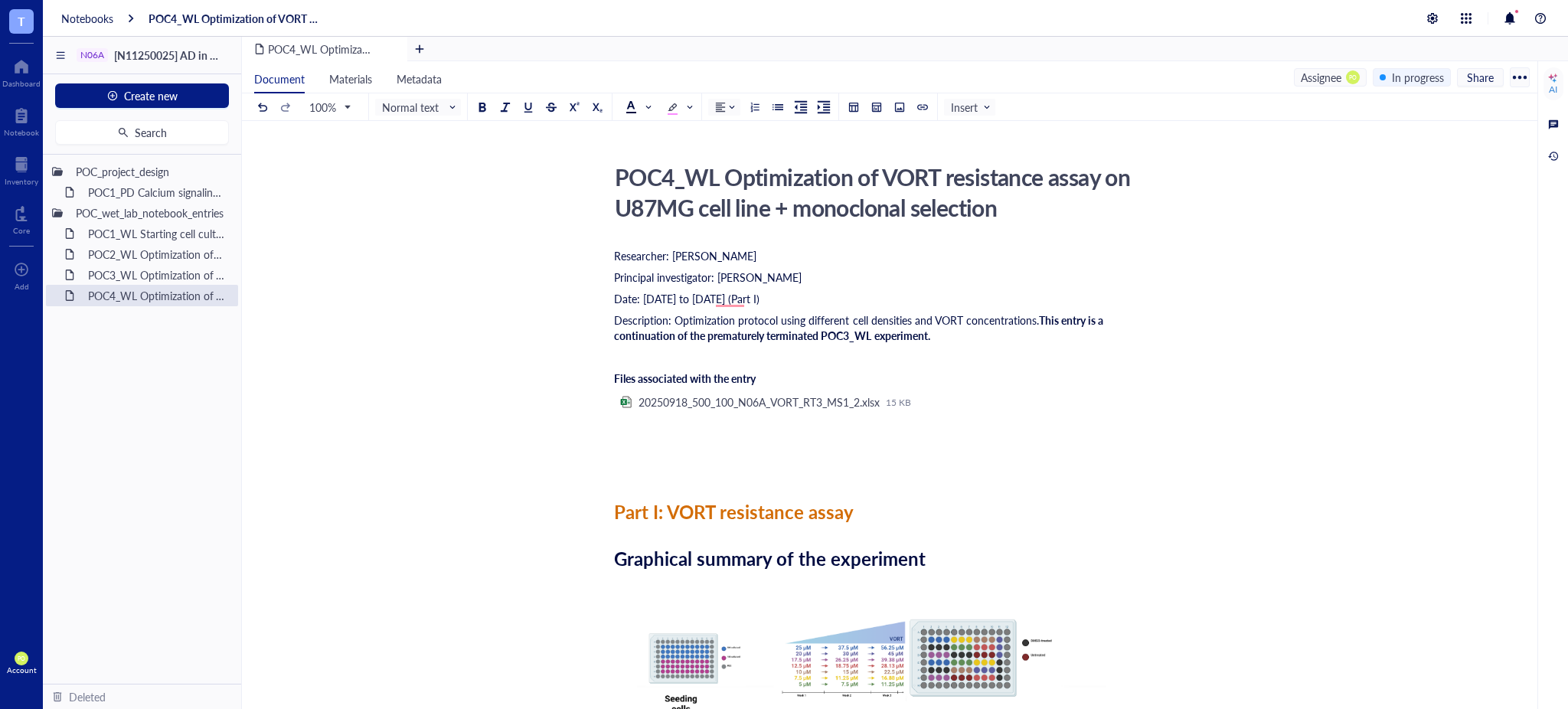
click at [878, 340] on span "This entry is a continuation of the prematurely terminated POC3_WL experiment." at bounding box center [860, 328] width 491 height 31
click at [748, 359] on div "Dismiss" at bounding box center [752, 370] width 41 height 23
click at [970, 330] on div "Description: Optimization protocol using different cell densities and VORT conc…" at bounding box center [886, 328] width 545 height 31
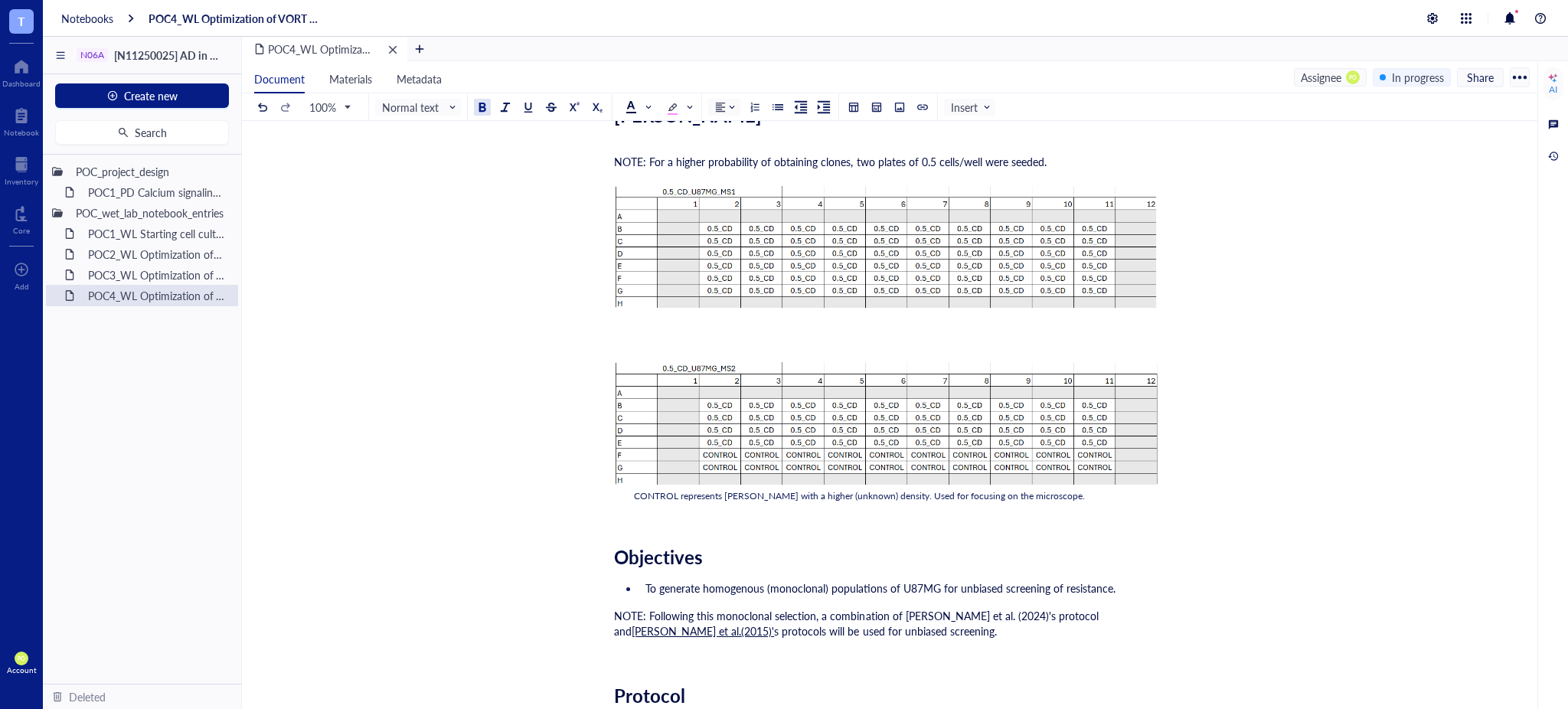
scroll to position [5911, 0]
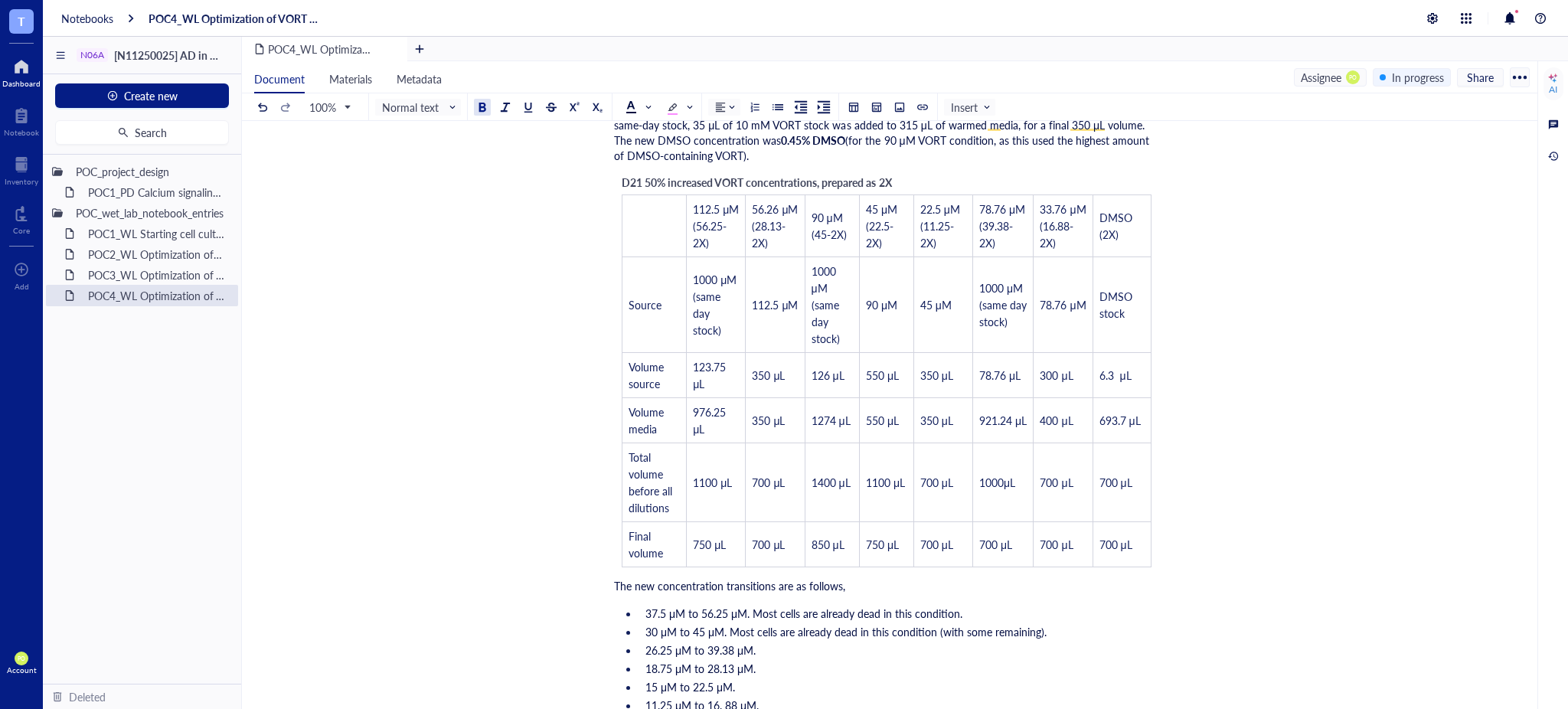
click at [31, 68] on div at bounding box center [21, 67] width 38 height 25
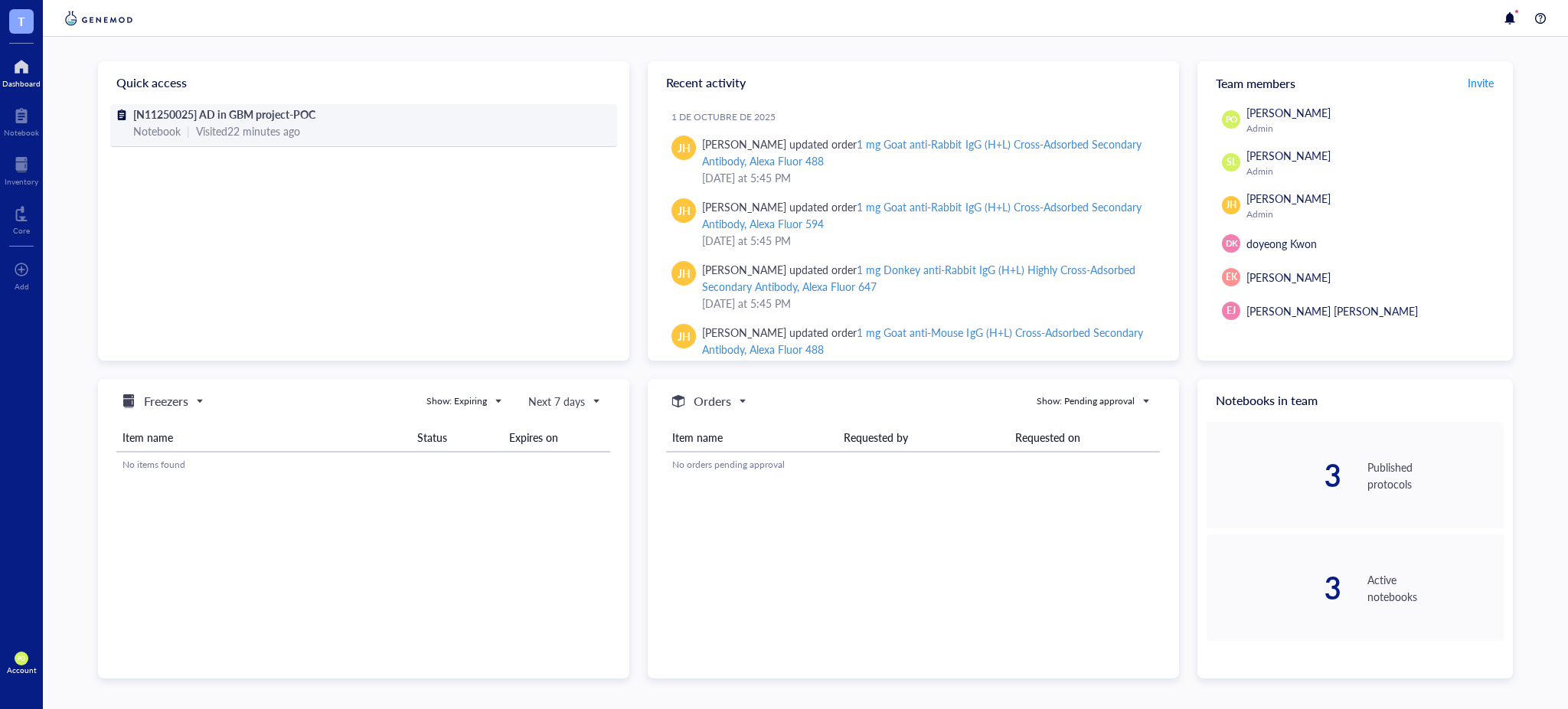
click at [342, 112] on div "[N11250025] AD in GBM project-POC" at bounding box center [364, 114] width 461 height 17
